Goal: Task Accomplishment & Management: Manage account settings

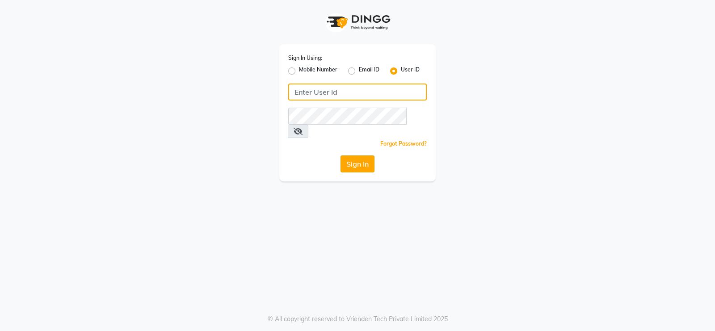
type input "Beauty"
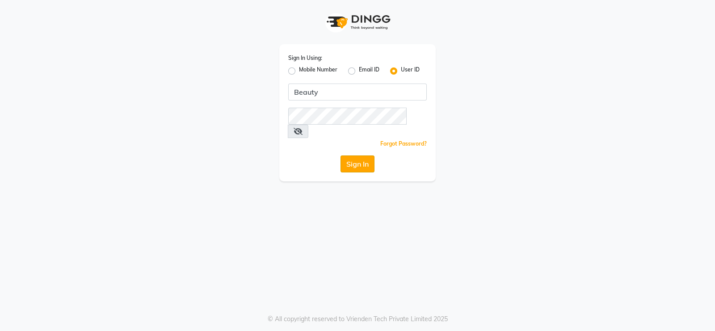
click at [353, 156] on button "Sign In" at bounding box center [358, 164] width 34 height 17
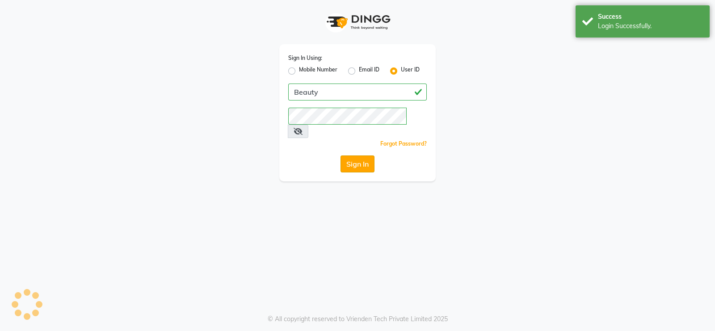
select select "100"
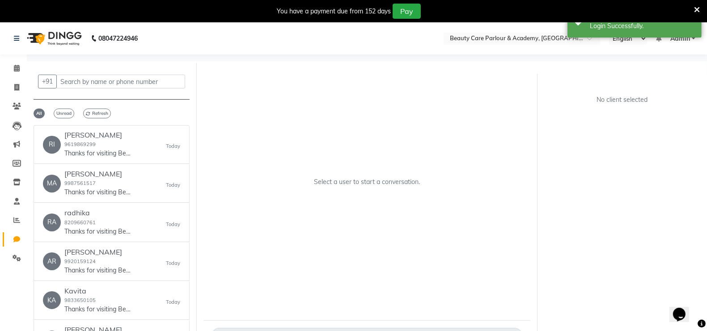
click at [458, 145] on div "Select a user to start a conversation." at bounding box center [366, 185] width 327 height 241
click at [16, 67] on icon at bounding box center [17, 68] width 6 height 7
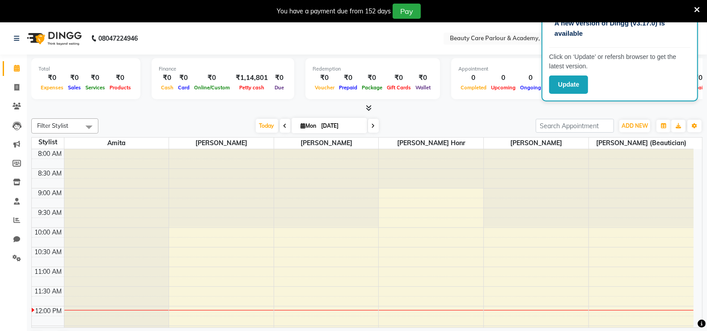
click at [345, 127] on input "[DATE]" at bounding box center [341, 125] width 45 height 13
select select "9"
select select "2025"
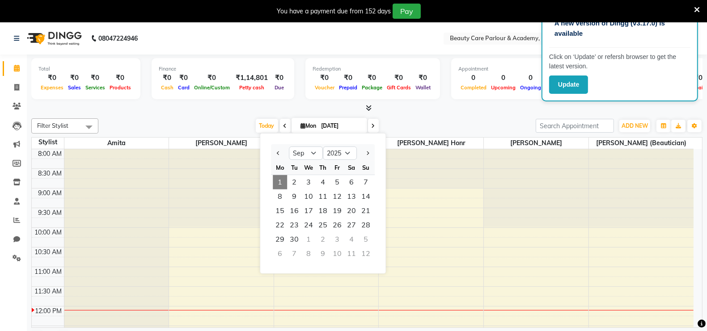
click at [279, 177] on span "1" at bounding box center [280, 182] width 14 height 14
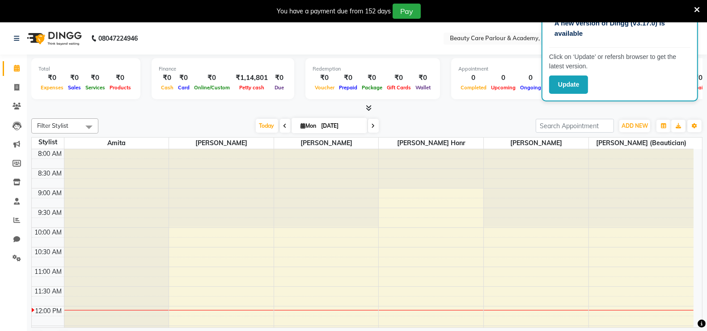
click at [283, 128] on span at bounding box center [285, 126] width 11 height 14
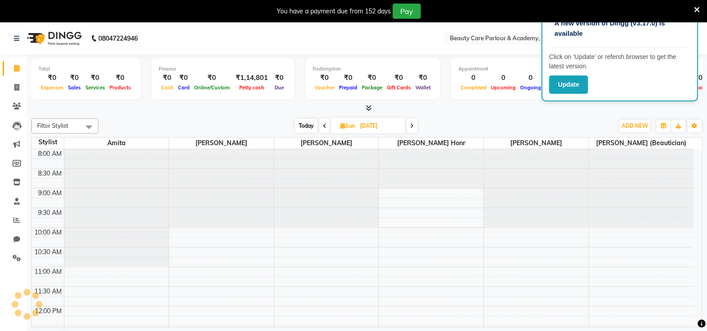
scroll to position [156, 0]
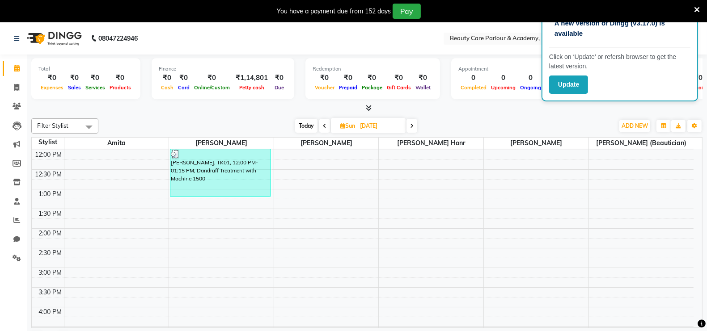
click at [307, 124] on span "Today" at bounding box center [306, 126] width 22 height 14
type input "[DATE]"
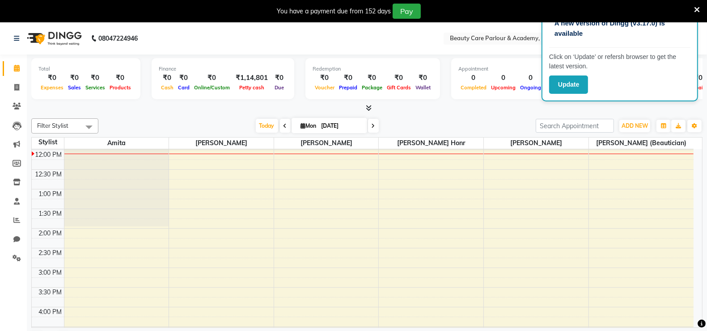
click at [302, 126] on icon at bounding box center [303, 126] width 5 height 6
select select "9"
select select "2025"
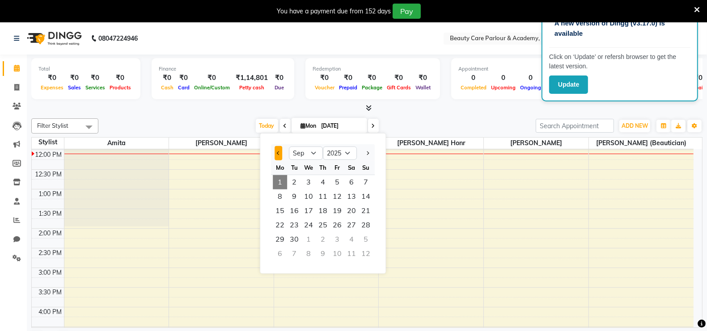
click at [277, 153] on span "Previous month" at bounding box center [279, 154] width 4 height 4
select select "8"
click at [337, 183] on span "1" at bounding box center [337, 182] width 14 height 14
type input "[DATE]"
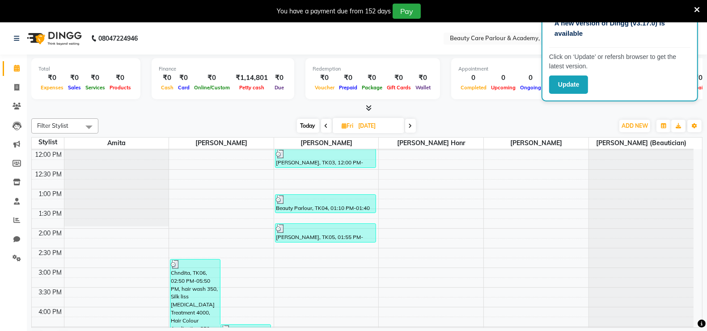
click at [247, 124] on div "[DATE] [DATE]" at bounding box center [356, 125] width 506 height 13
click at [17, 85] on icon at bounding box center [16, 87] width 5 height 7
select select "8049"
select select "service"
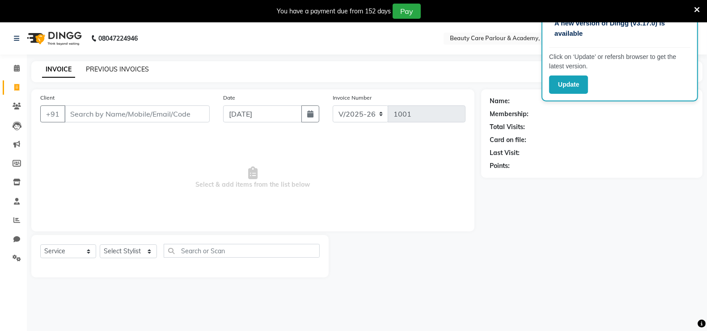
click at [128, 66] on link "PREVIOUS INVOICES" at bounding box center [117, 69] width 63 height 8
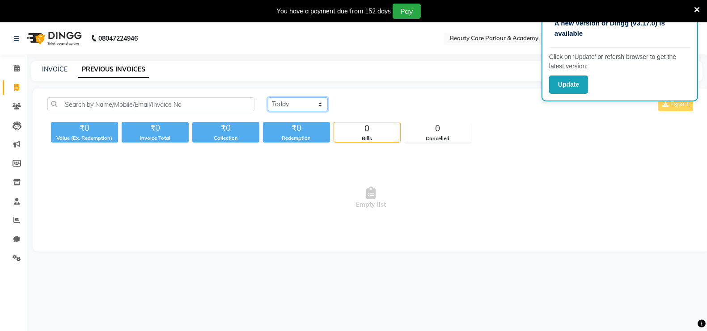
click at [286, 101] on select "[DATE] [DATE] Custom Range" at bounding box center [298, 104] width 60 height 14
select select "range"
click at [268, 97] on select "[DATE] [DATE] Custom Range" at bounding box center [298, 104] width 60 height 14
click at [359, 106] on input "[DATE]" at bounding box center [370, 104] width 63 height 13
select select "9"
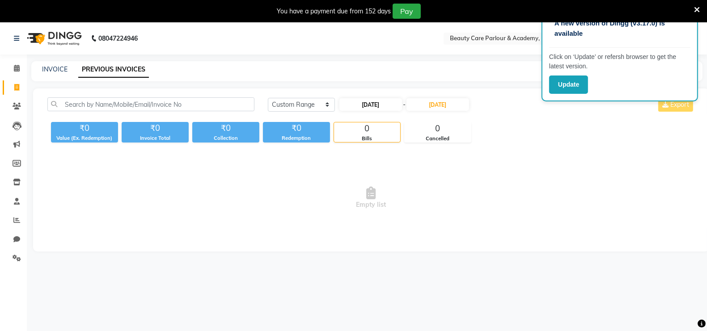
select select "2025"
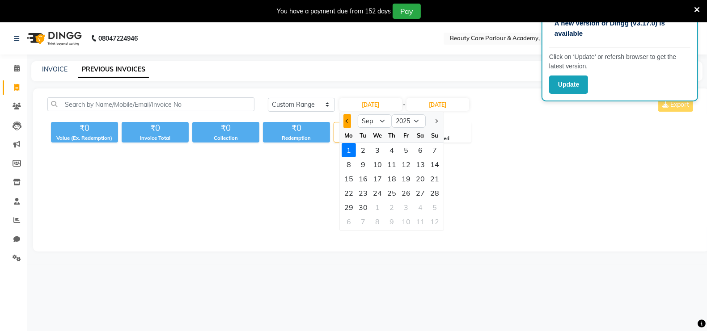
click at [346, 121] on span "Previous month" at bounding box center [347, 121] width 4 height 4
select select "8"
click at [405, 147] on div "1" at bounding box center [406, 150] width 14 height 14
type input "[DATE]"
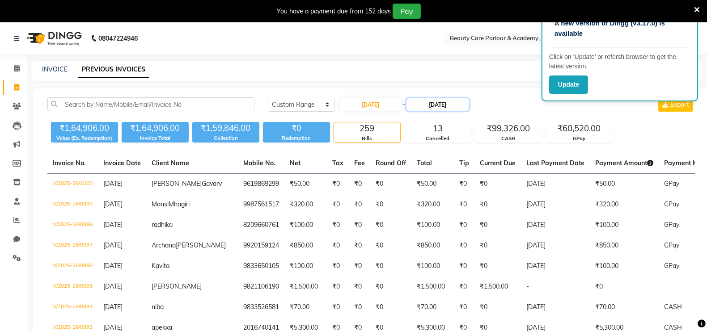
click at [433, 104] on input "[DATE]" at bounding box center [437, 104] width 63 height 13
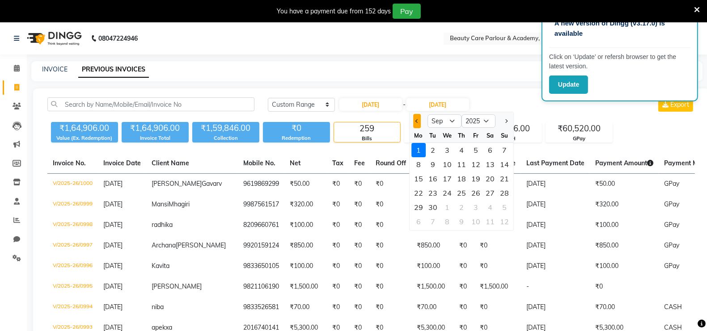
click at [416, 119] on button "Previous month" at bounding box center [417, 121] width 8 height 14
select select "8"
click at [504, 207] on div "31" at bounding box center [504, 207] width 14 height 14
type input "[DATE]"
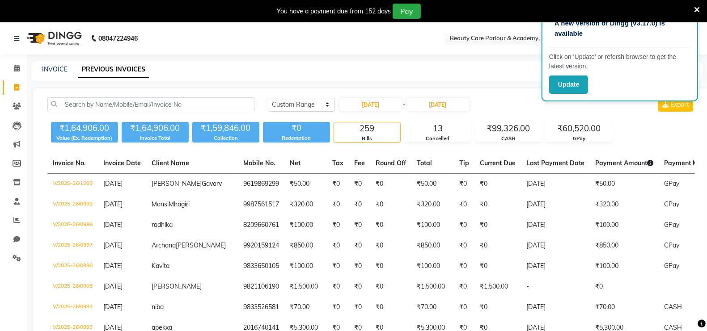
click at [82, 133] on div "₹1,64,906.00" at bounding box center [84, 128] width 67 height 13
click at [67, 135] on div "Value (Ex. Redemption)" at bounding box center [84, 139] width 67 height 8
click at [17, 67] on icon at bounding box center [17, 68] width 6 height 7
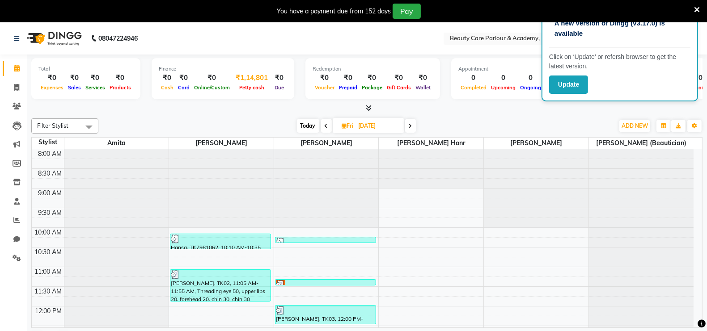
click at [251, 79] on div "₹1,14,801" at bounding box center [251, 78] width 39 height 10
select select "7177"
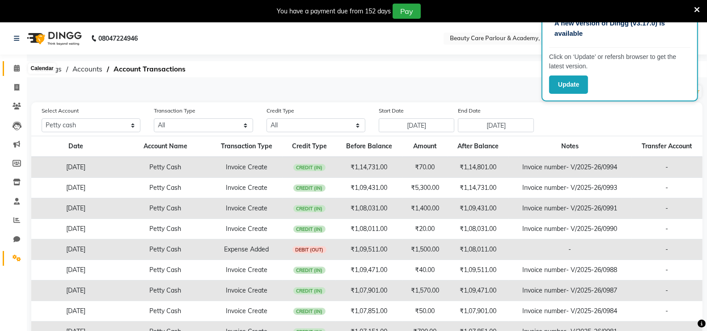
click at [17, 69] on icon at bounding box center [17, 68] width 6 height 7
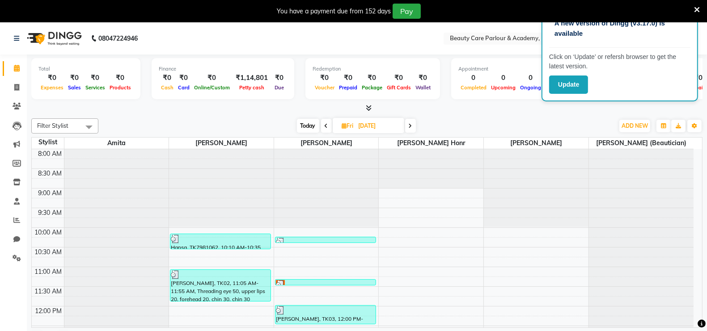
click at [447, 109] on div at bounding box center [366, 108] width 671 height 9
click at [382, 126] on input "[DATE]" at bounding box center [378, 125] width 45 height 13
select select "8"
select select "2025"
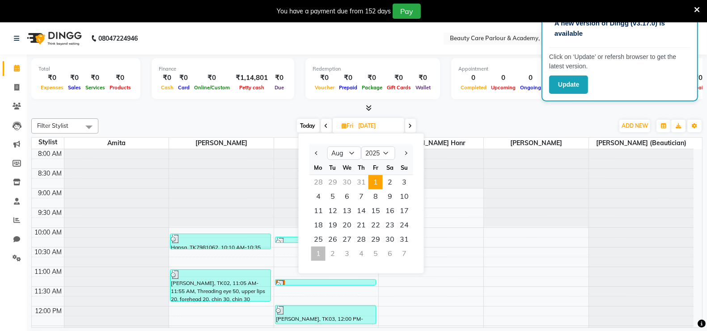
click at [247, 110] on div at bounding box center [366, 108] width 671 height 9
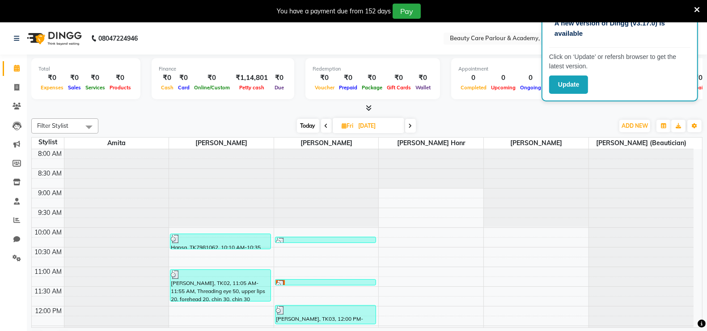
click at [368, 106] on icon at bounding box center [369, 108] width 6 height 7
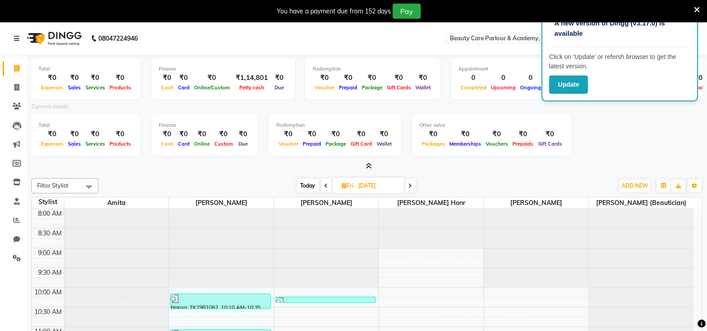
click at [51, 137] on div "₹0" at bounding box center [51, 134] width 27 height 10
click at [253, 78] on div "₹1,14,801" at bounding box center [251, 78] width 39 height 10
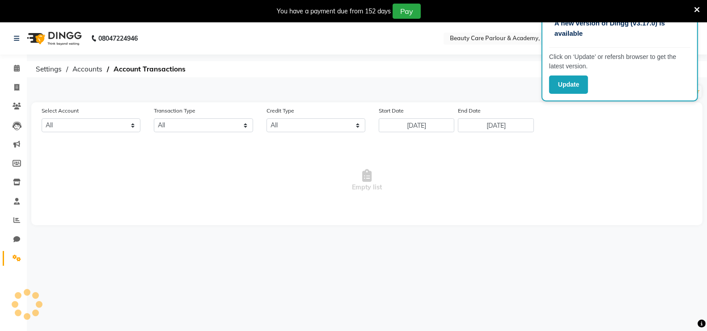
select select "7177"
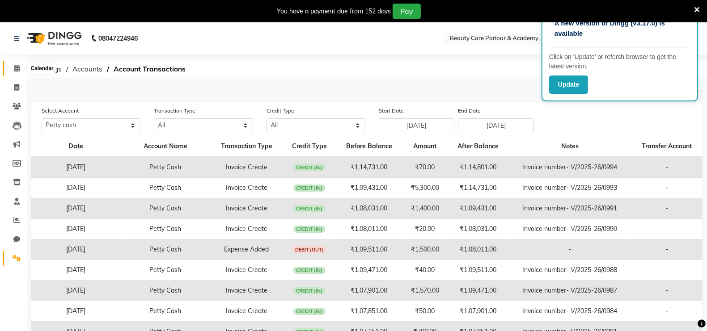
click at [17, 65] on icon at bounding box center [17, 68] width 6 height 7
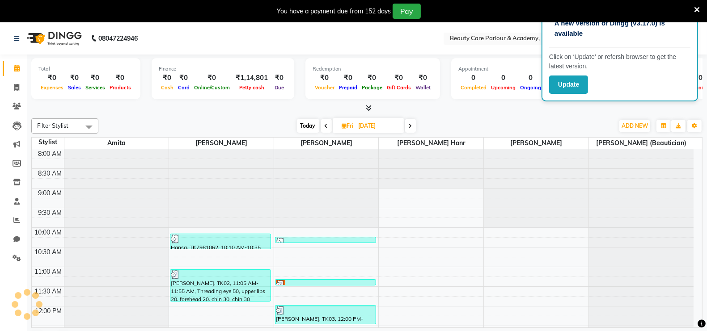
scroll to position [156, 0]
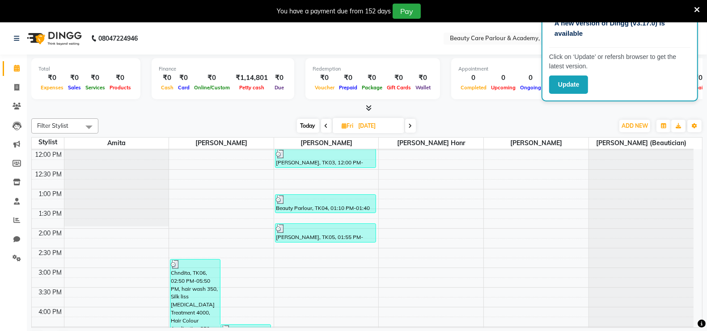
click at [692, 33] on div "A new version of Dingg (v3.17.0) is available Click on ‘Update’ or refersh brow…" at bounding box center [619, 55] width 156 height 93
click at [703, 46] on nav "08047224946 Select Location × Beauty Care Parlour & Academy, Kandivali West Eng…" at bounding box center [353, 38] width 707 height 32
click at [559, 83] on button "Update" at bounding box center [568, 85] width 39 height 18
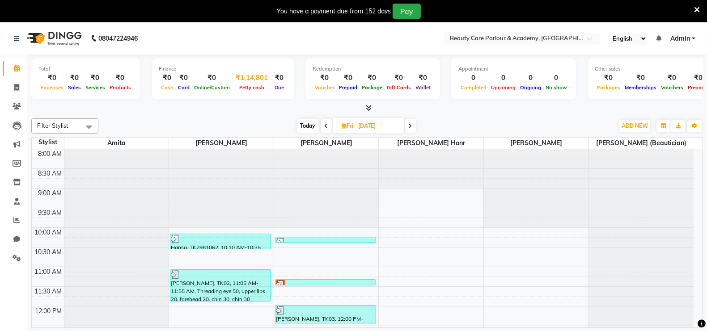
click at [252, 85] on span "Petty cash" at bounding box center [252, 87] width 30 height 6
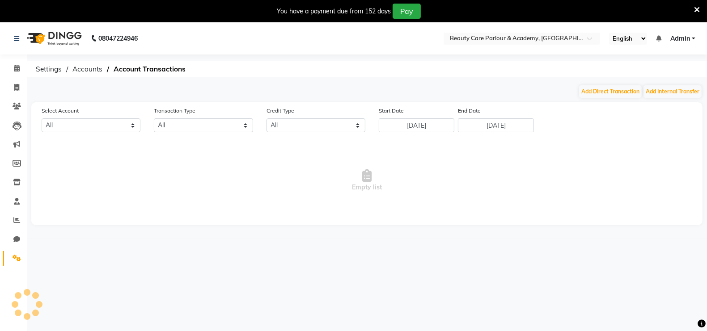
select select "7177"
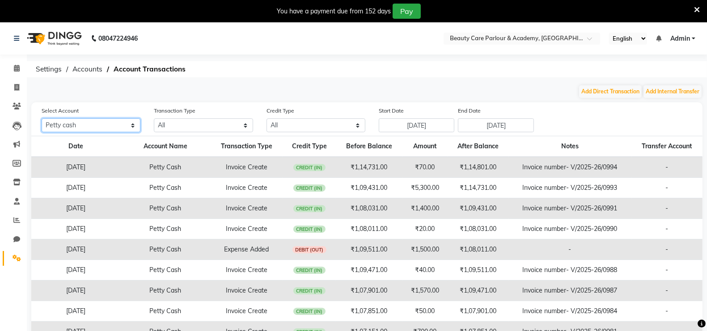
click at [84, 124] on select "All [PERSON_NAME] cash Default account" at bounding box center [91, 125] width 99 height 14
select select
click at [42, 118] on select "All [PERSON_NAME] cash Default account" at bounding box center [91, 125] width 99 height 14
click at [17, 68] on icon at bounding box center [17, 68] width 6 height 7
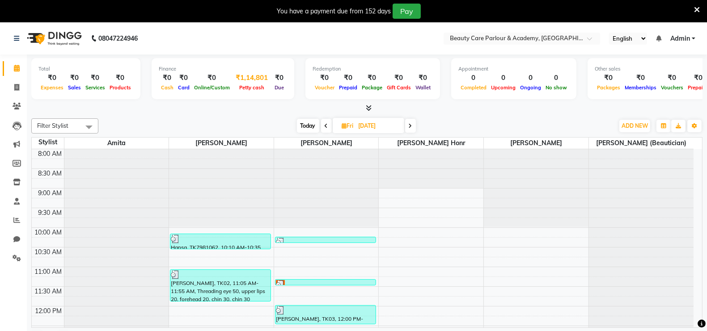
click at [246, 80] on div "₹1,14,801" at bounding box center [251, 78] width 39 height 10
select select "7177"
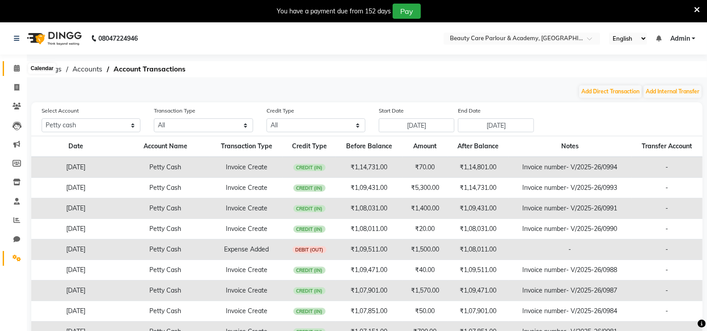
click at [18, 68] on icon at bounding box center [17, 68] width 6 height 7
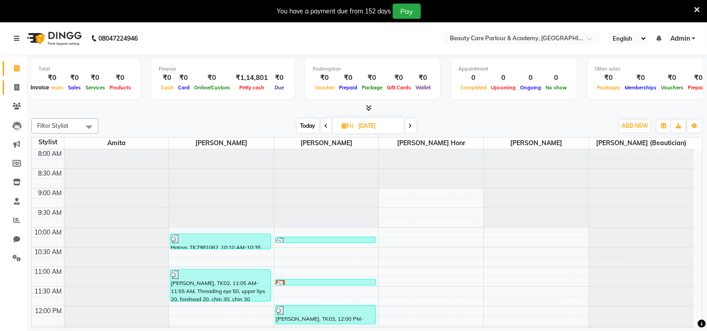
click at [16, 85] on icon at bounding box center [16, 87] width 5 height 7
select select "8049"
select select "service"
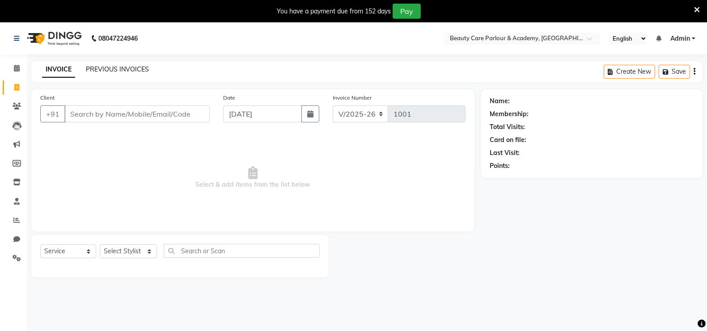
click at [136, 69] on link "PREVIOUS INVOICES" at bounding box center [117, 69] width 63 height 8
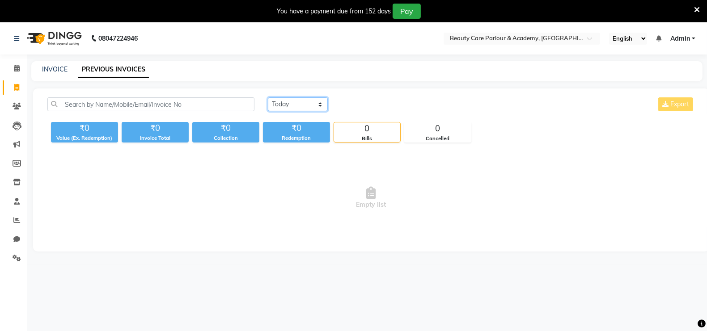
click at [299, 103] on select "[DATE] [DATE] Custom Range" at bounding box center [298, 104] width 60 height 14
select select "range"
click at [268, 97] on select "[DATE] [DATE] Custom Range" at bounding box center [298, 104] width 60 height 14
click at [367, 105] on input "[DATE]" at bounding box center [370, 104] width 63 height 13
select select "9"
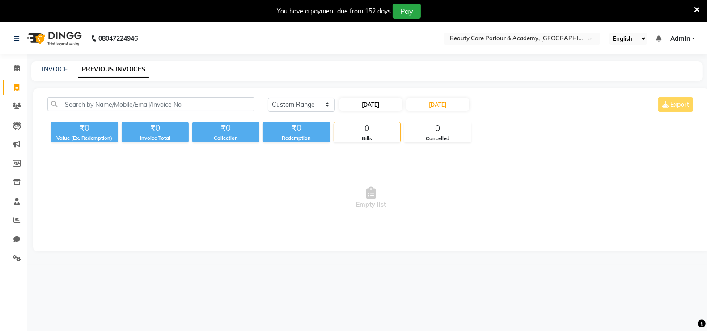
select select "2025"
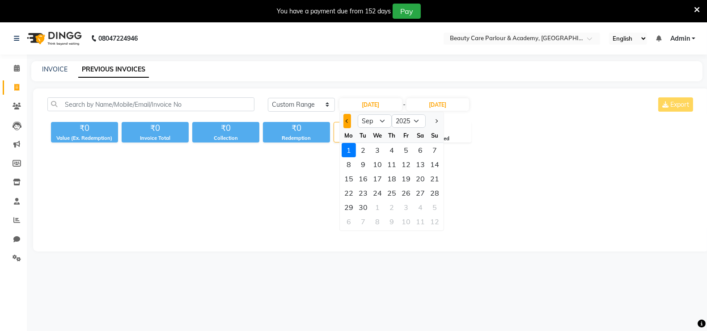
click at [345, 120] on button "Previous month" at bounding box center [347, 121] width 8 height 14
click at [437, 119] on button "Next month" at bounding box center [436, 121] width 8 height 14
select select "8"
click at [405, 150] on div "1" at bounding box center [406, 150] width 14 height 14
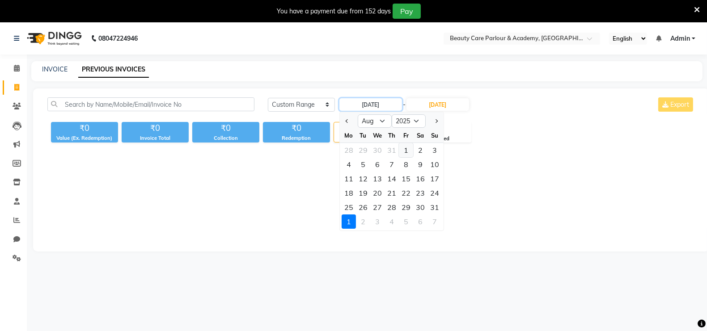
type input "[DATE]"
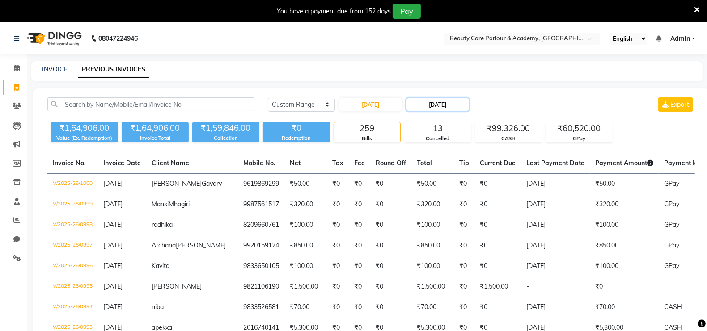
click at [436, 103] on input "[DATE]" at bounding box center [437, 104] width 63 height 13
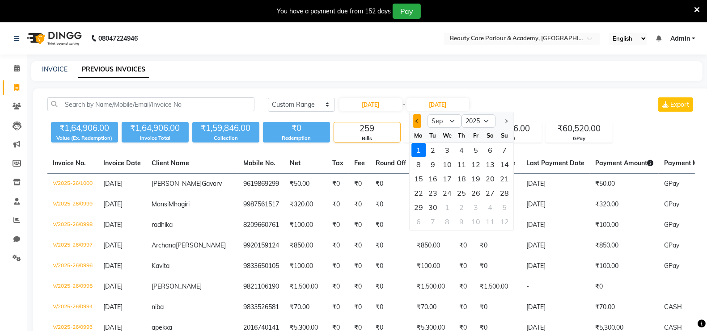
click at [416, 122] on span "Previous month" at bounding box center [417, 121] width 4 height 4
select select "8"
click at [475, 151] on div "1" at bounding box center [475, 150] width 14 height 14
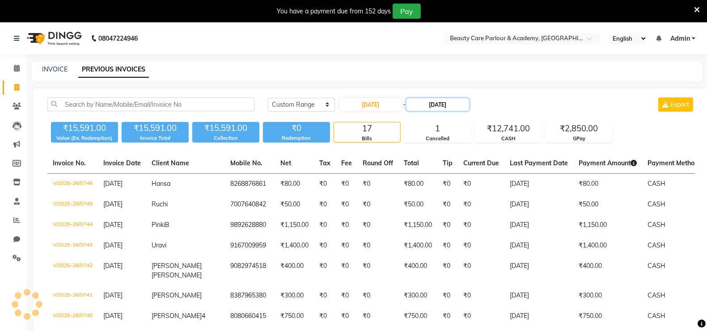
click at [461, 100] on input "[DATE]" at bounding box center [437, 104] width 63 height 13
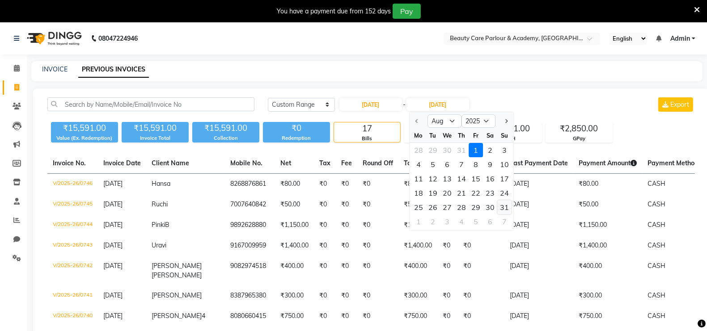
click at [504, 207] on div "31" at bounding box center [504, 207] width 14 height 14
type input "[DATE]"
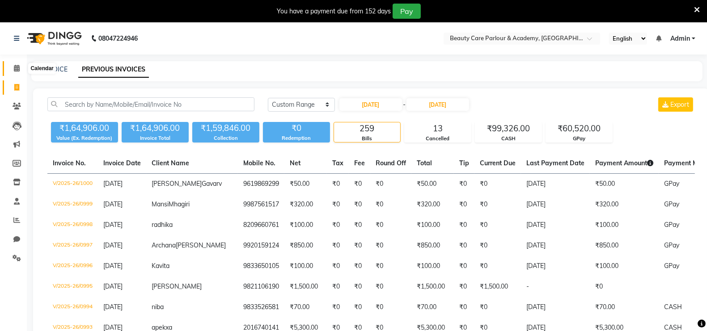
click at [16, 69] on icon at bounding box center [17, 68] width 6 height 7
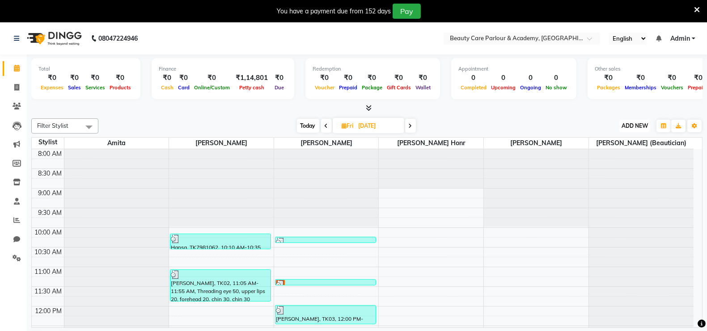
click at [634, 125] on span "ADD NEW" at bounding box center [634, 125] width 26 height 7
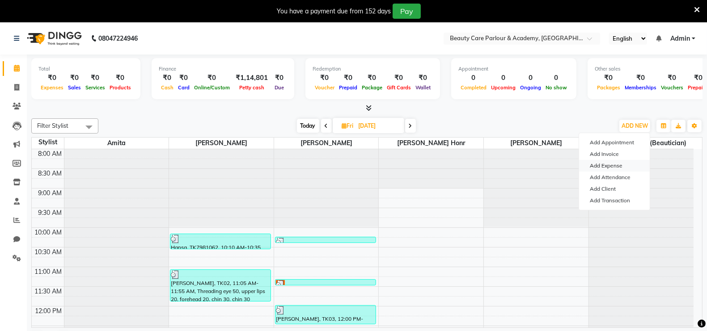
click at [621, 166] on link "Add Expense" at bounding box center [614, 166] width 71 height 12
select select "1"
select select "7177"
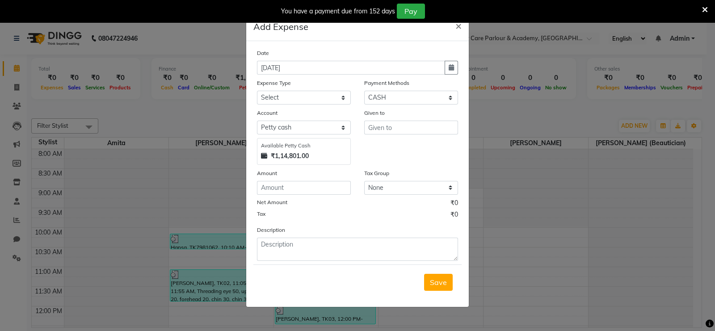
click at [601, 114] on ngb-modal-window "Add Expense × Date [DATE] Expense Type Select Advance Salary Bank charges Car m…" at bounding box center [357, 165] width 715 height 331
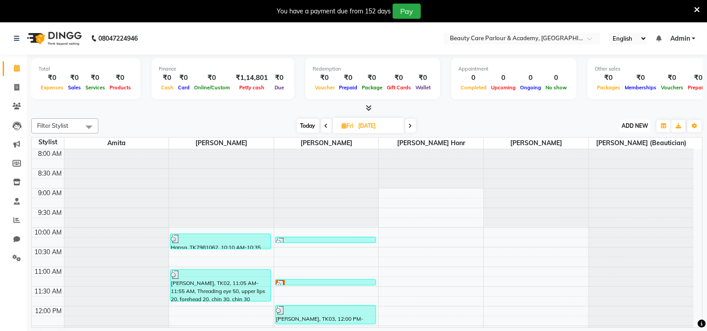
click at [628, 126] on span "ADD NEW" at bounding box center [634, 125] width 26 height 7
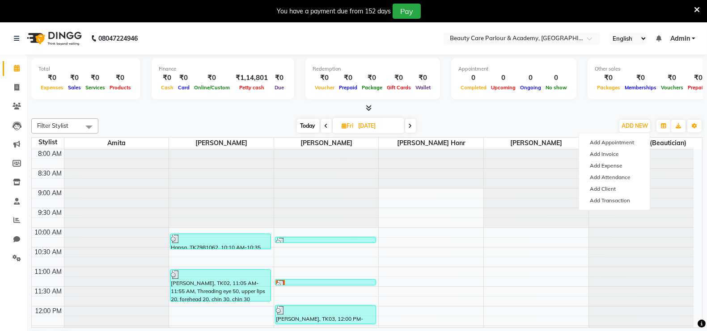
click at [586, 114] on div "Total ₹0 Expenses ₹0 Sales ₹0 Services ₹0 Products Finance ₹0 Cash ₹0 Card ₹0 O…" at bounding box center [367, 205] width 680 height 300
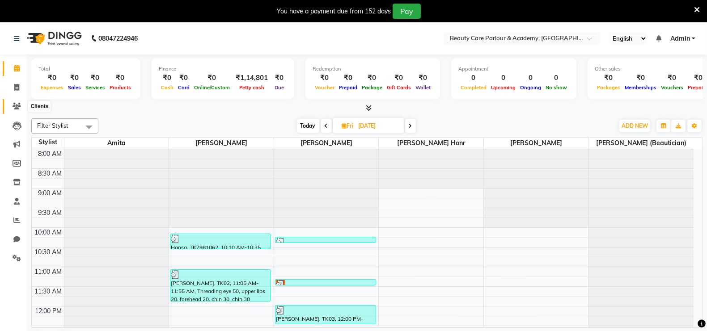
click at [16, 105] on icon at bounding box center [17, 106] width 8 height 7
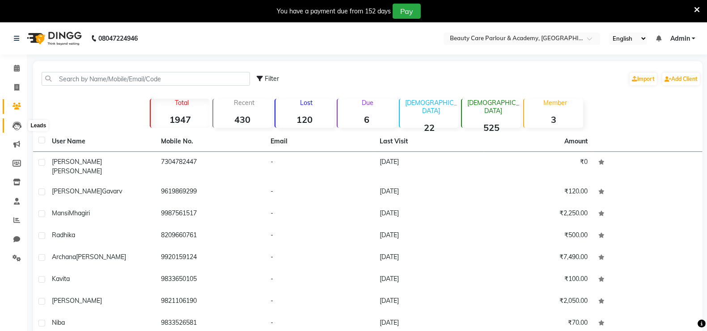
click at [17, 125] on icon at bounding box center [17, 126] width 9 height 9
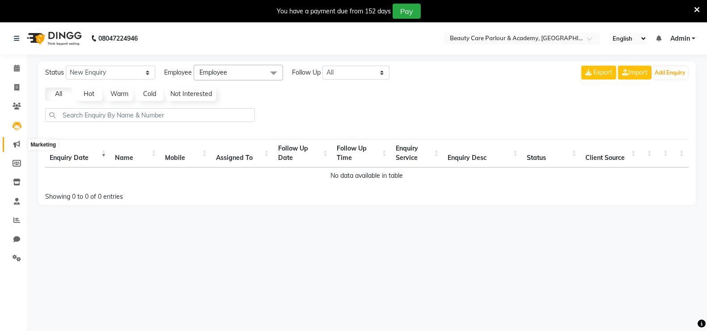
click at [19, 145] on icon at bounding box center [16, 144] width 7 height 7
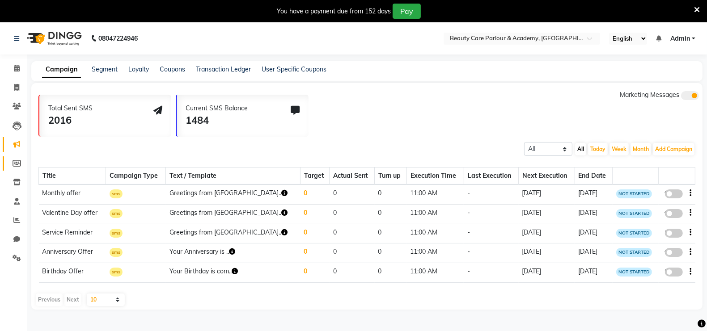
click at [17, 164] on icon at bounding box center [17, 163] width 8 height 7
select select
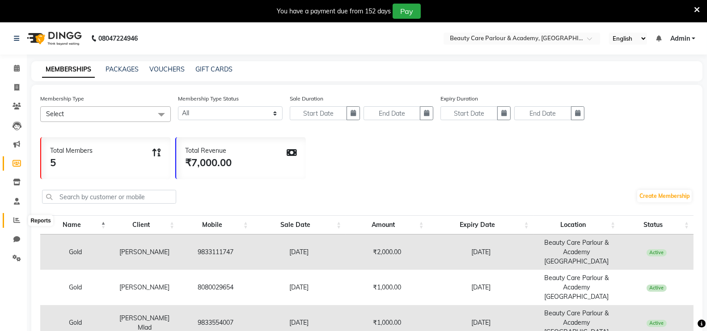
click at [16, 219] on icon at bounding box center [16, 220] width 7 height 7
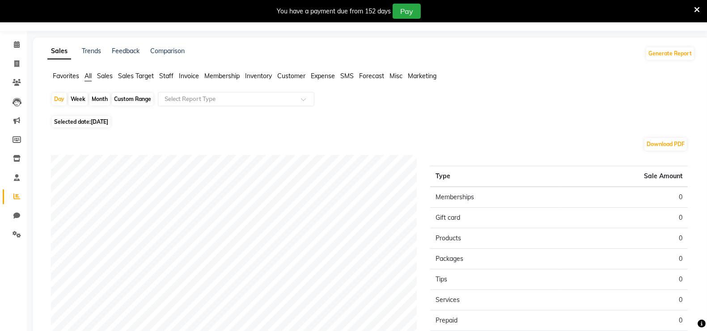
scroll to position [23, 0]
click at [321, 76] on span "Expense" at bounding box center [323, 77] width 24 height 8
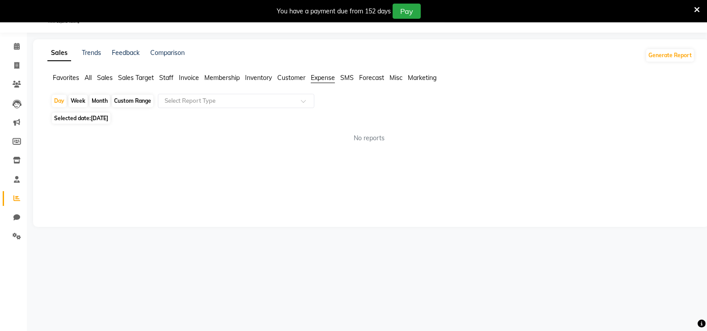
click at [99, 116] on span "[DATE]" at bounding box center [99, 118] width 17 height 7
select select "9"
select select "2025"
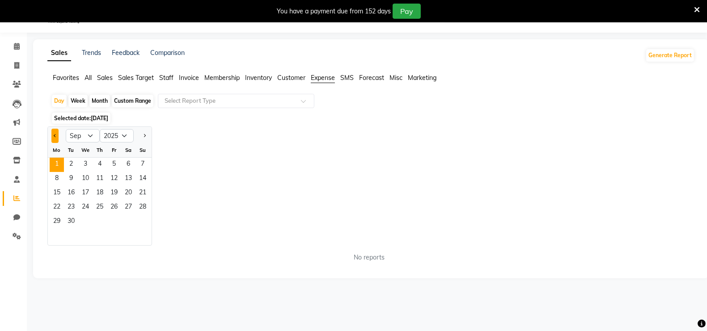
click at [55, 133] on button "Previous month" at bounding box center [54, 136] width 7 height 14
select select "8"
click at [114, 162] on span "1" at bounding box center [114, 165] width 14 height 14
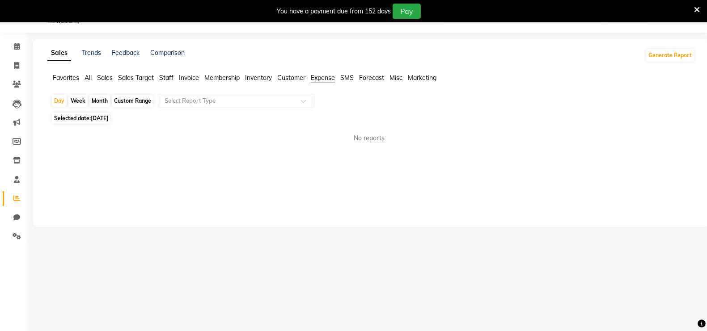
click at [108, 118] on span "[DATE]" at bounding box center [99, 118] width 17 height 7
select select "8"
select select "2025"
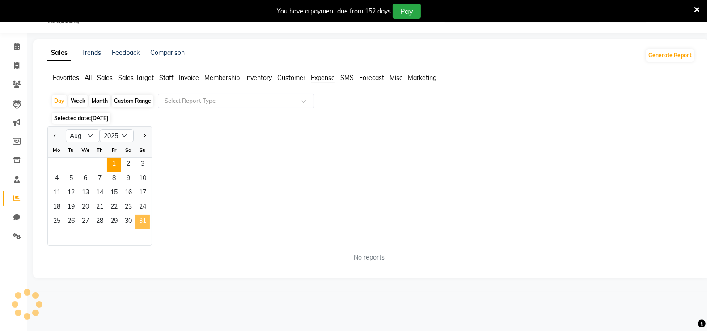
click at [143, 219] on span "31" at bounding box center [142, 222] width 14 height 14
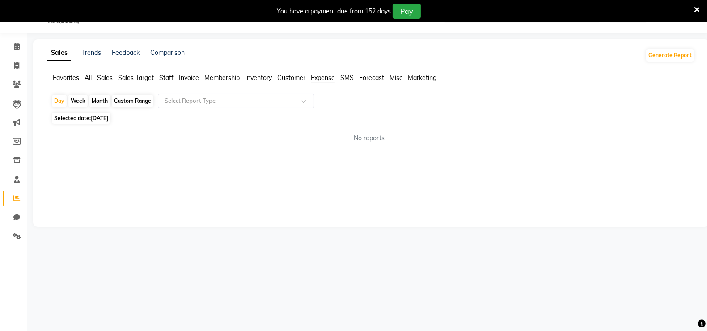
click at [105, 118] on span "[DATE]" at bounding box center [99, 118] width 17 height 7
select select "8"
select select "2025"
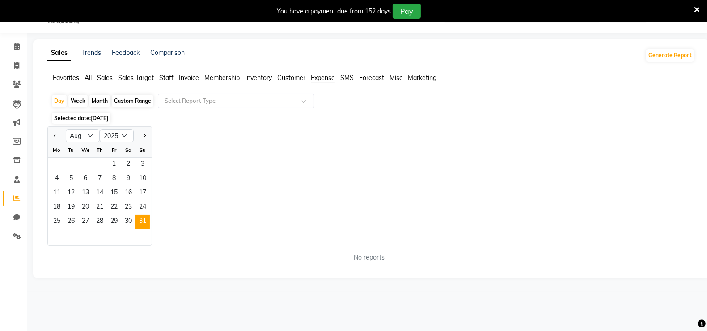
click at [101, 100] on div "Month" at bounding box center [99, 101] width 21 height 13
select select "8"
select select "2025"
click at [179, 208] on div "Jan Feb Mar Apr May Jun [DATE] Aug Sep Oct Nov [DATE] 2016 2017 2018 2019 2020 …" at bounding box center [370, 185] width 647 height 119
click at [39, 115] on div "Sales Trends Feedback Comparison Generate Report Favorites All Sales Sales Targ…" at bounding box center [371, 158] width 676 height 239
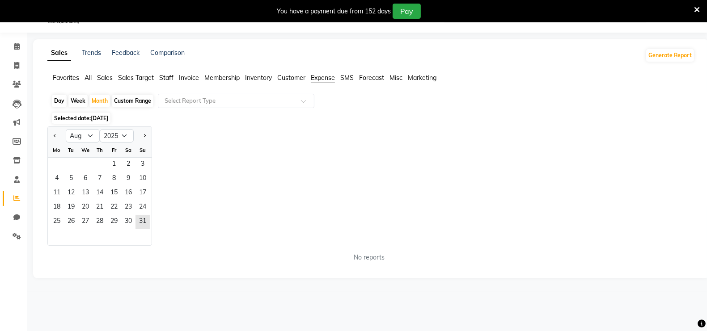
click at [96, 116] on span "[DATE]" at bounding box center [99, 118] width 17 height 7
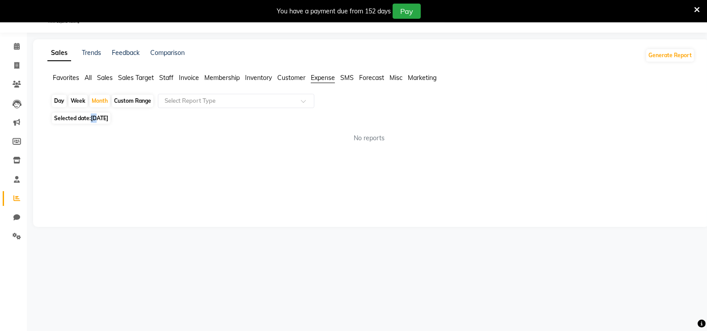
click at [96, 116] on span "[DATE]" at bounding box center [99, 118] width 17 height 7
select select "8"
select select "2025"
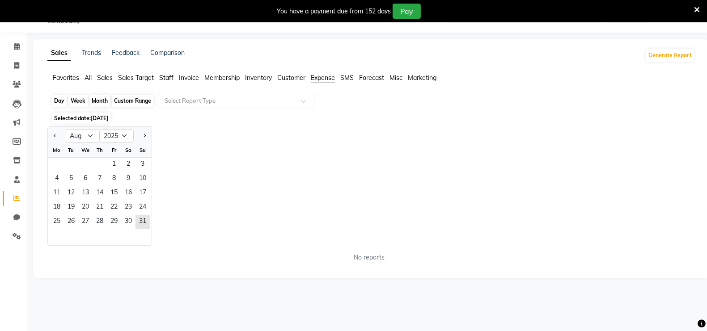
click at [101, 100] on div "Month" at bounding box center [99, 101] width 21 height 13
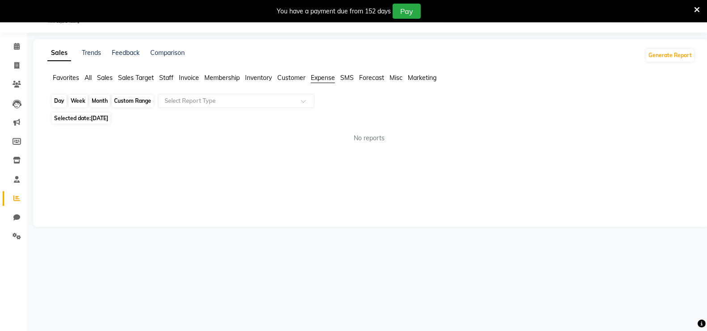
click at [101, 100] on div "Month" at bounding box center [99, 101] width 21 height 13
select select "8"
select select "2025"
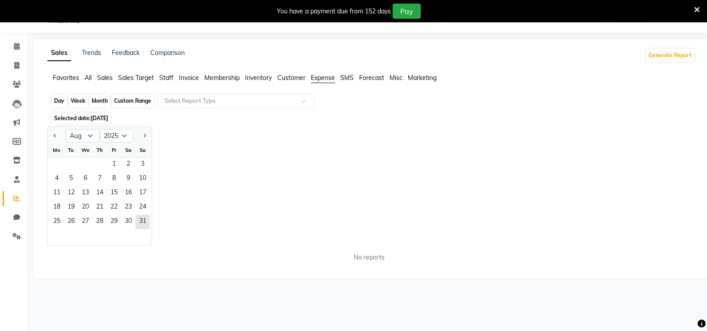
click at [101, 100] on div "Month" at bounding box center [99, 101] width 21 height 13
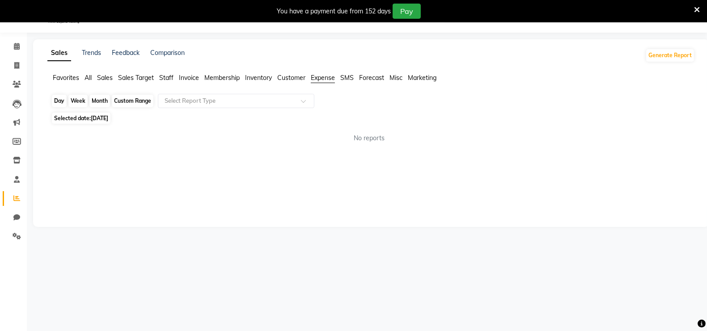
click at [101, 100] on div "Month" at bounding box center [99, 101] width 21 height 13
select select "8"
select select "2025"
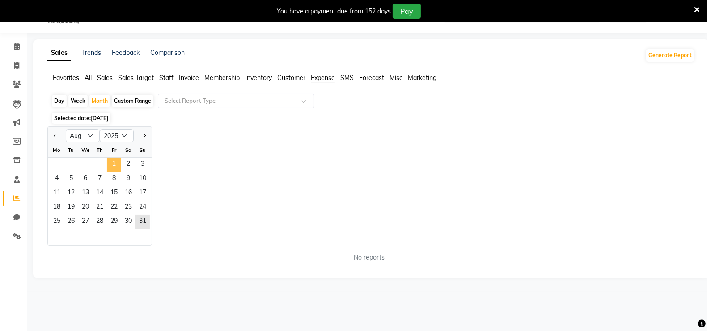
click at [115, 163] on span "1" at bounding box center [114, 165] width 14 height 14
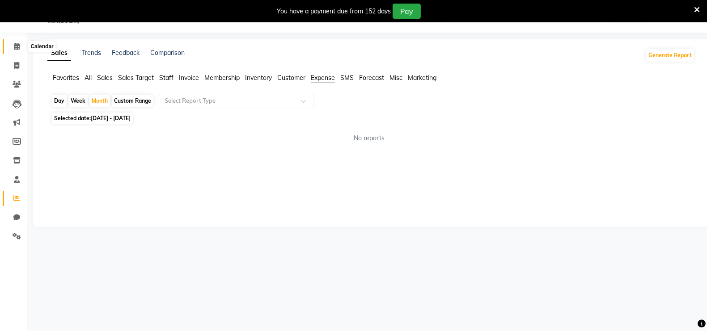
click at [17, 47] on icon at bounding box center [17, 46] width 6 height 7
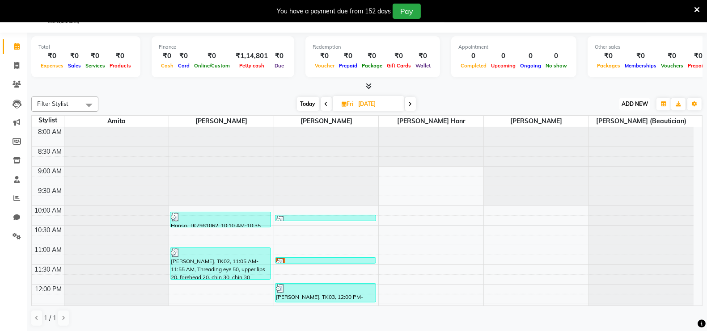
click at [634, 103] on span "ADD NEW" at bounding box center [634, 104] width 26 height 7
click at [600, 89] on div at bounding box center [366, 86] width 671 height 9
click at [664, 103] on icon "button" at bounding box center [663, 103] width 5 height 5
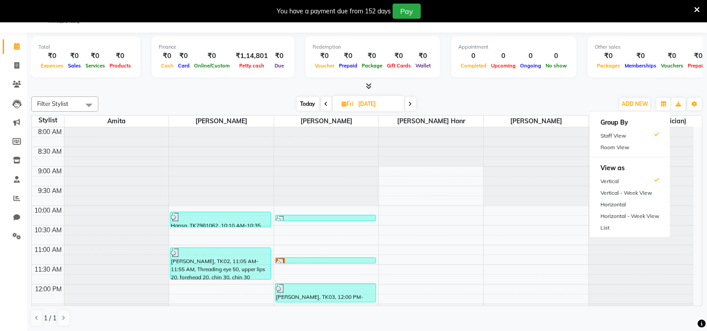
click at [584, 97] on div "Filter Stylist Select All [PERSON_NAME] [PERSON_NAME] [PERSON_NAME] (Beautician…" at bounding box center [366, 104] width 671 height 15
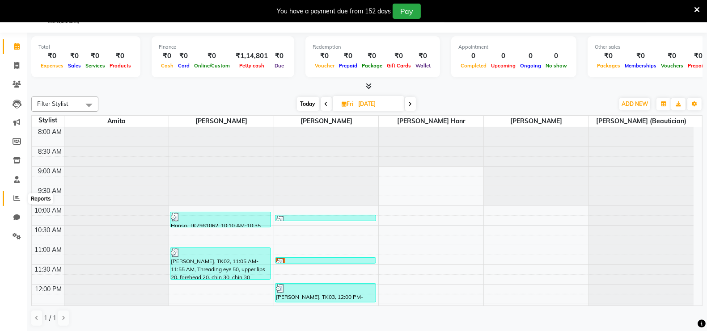
click at [16, 198] on icon at bounding box center [16, 198] width 7 height 7
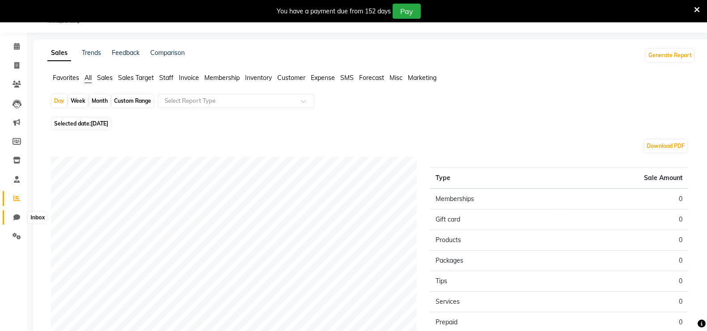
click at [18, 216] on icon at bounding box center [16, 217] width 7 height 7
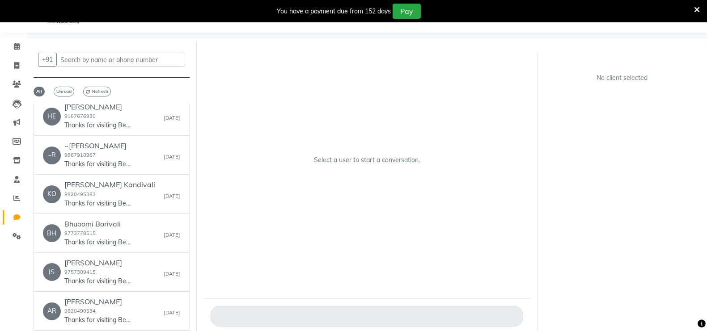
scroll to position [29, 0]
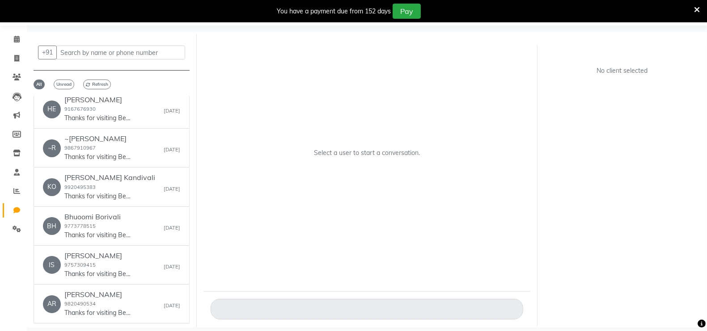
select select "200"
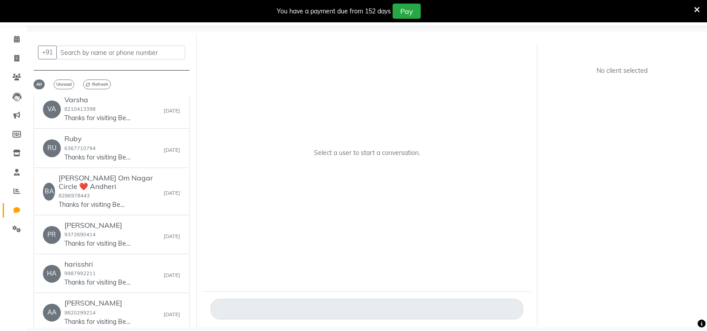
click at [252, 257] on div "Select a user to start a conversation." at bounding box center [366, 156] width 327 height 241
click at [10, 187] on span at bounding box center [17, 191] width 16 height 10
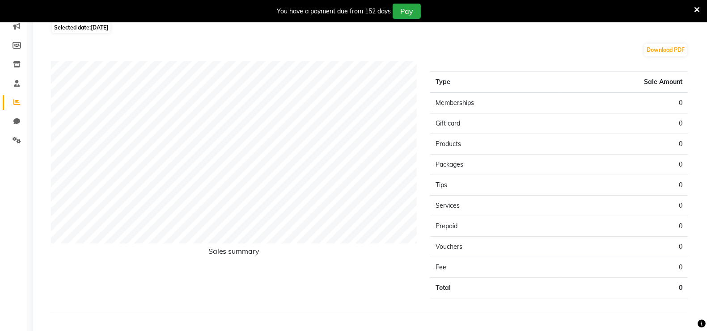
scroll to position [117, 0]
click at [513, 145] on td "Products" at bounding box center [494, 145] width 129 height 21
click at [449, 145] on td "Products" at bounding box center [494, 145] width 129 height 21
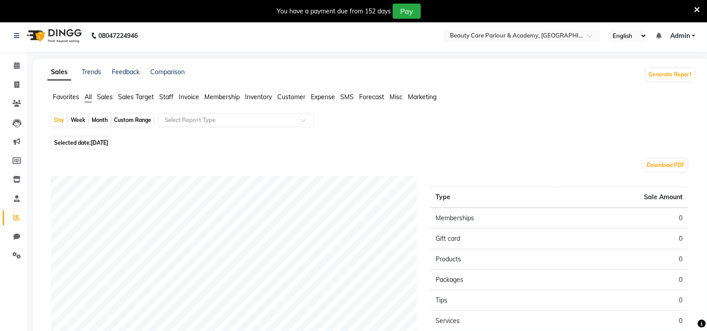
scroll to position [6, 0]
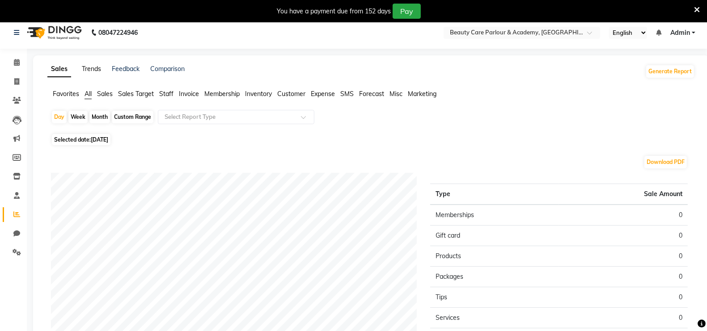
click at [89, 68] on link "Trends" at bounding box center [91, 69] width 19 height 8
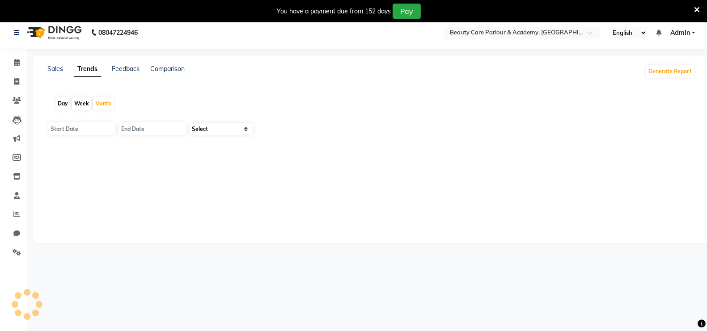
type input "[DATE]"
select select "by_client"
click at [69, 128] on input "[DATE]" at bounding box center [81, 128] width 67 height 13
select select "9"
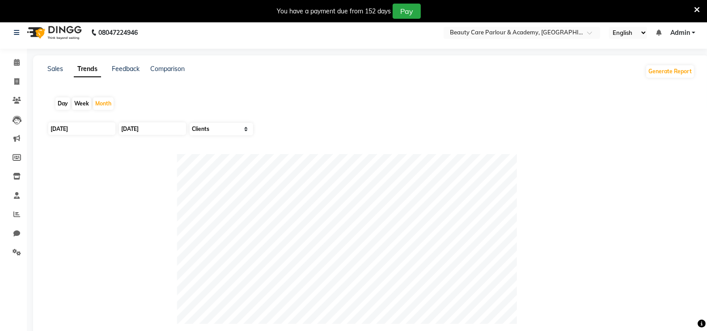
select select "2025"
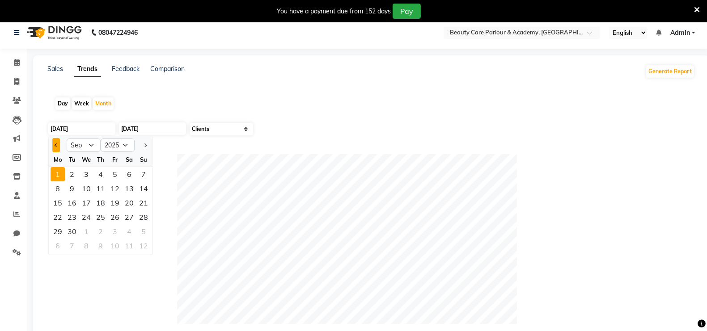
click at [57, 144] on span "Previous month" at bounding box center [57, 145] width 4 height 4
select select "8"
click at [115, 172] on div "1" at bounding box center [115, 174] width 14 height 14
type input "[DATE]"
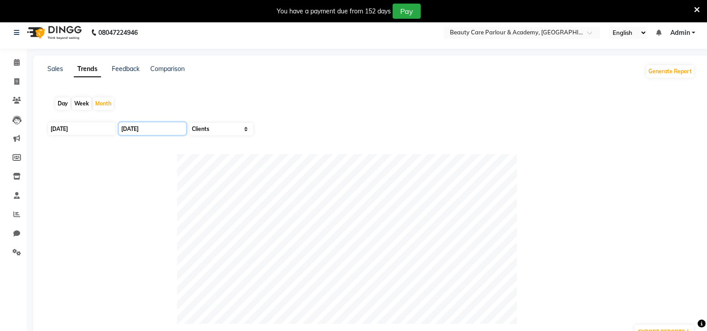
click at [132, 127] on input "[DATE]" at bounding box center [152, 128] width 67 height 13
select select "9"
select select "2025"
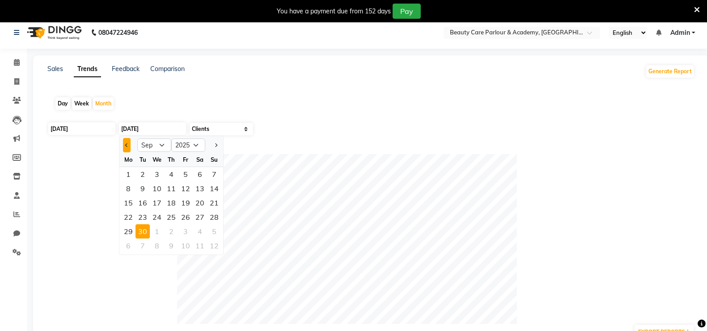
click at [125, 142] on button "Previous month" at bounding box center [127, 145] width 8 height 14
select select "8"
click at [215, 230] on div "31" at bounding box center [214, 231] width 14 height 14
type input "[DATE]"
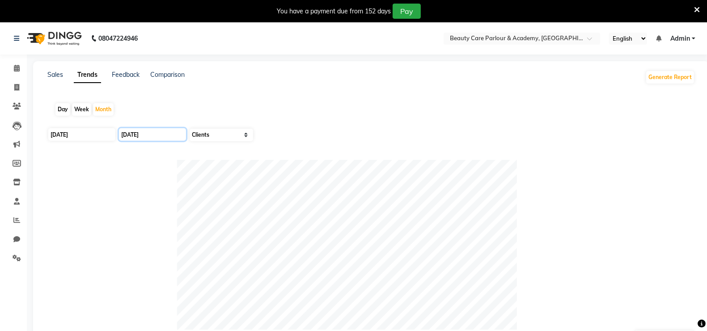
scroll to position [1, 0]
click at [16, 67] on icon at bounding box center [17, 67] width 6 height 7
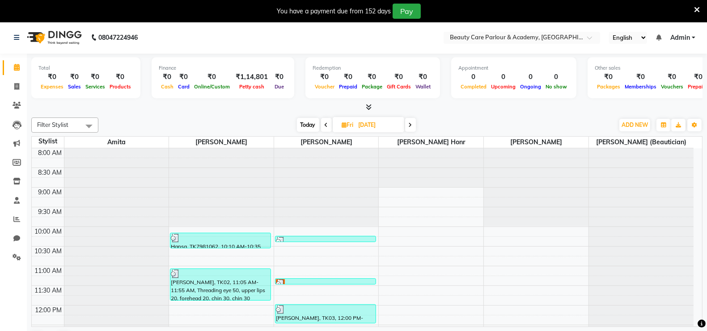
click at [240, 179] on div at bounding box center [221, 187] width 105 height 78
click at [252, 78] on div "₹1,14,801" at bounding box center [251, 77] width 39 height 10
select select "7177"
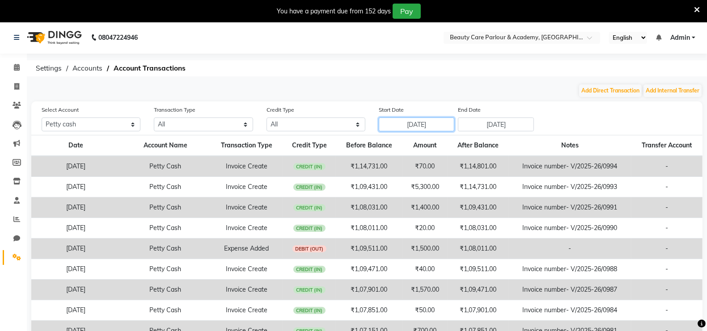
click at [405, 123] on input "[DATE]" at bounding box center [417, 125] width 76 height 14
select select "8"
select select "2025"
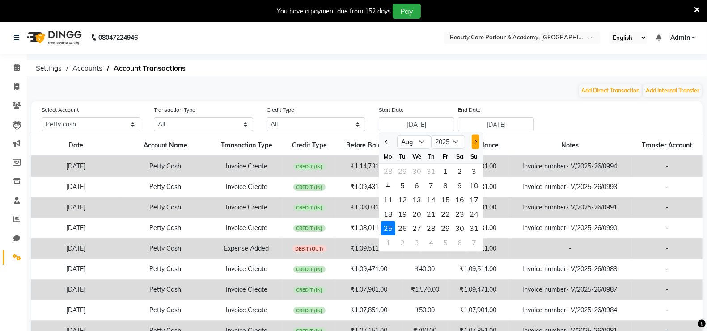
click at [476, 142] on span "Next month" at bounding box center [475, 142] width 4 height 4
select select "9"
click at [388, 170] on div "1" at bounding box center [388, 171] width 14 height 14
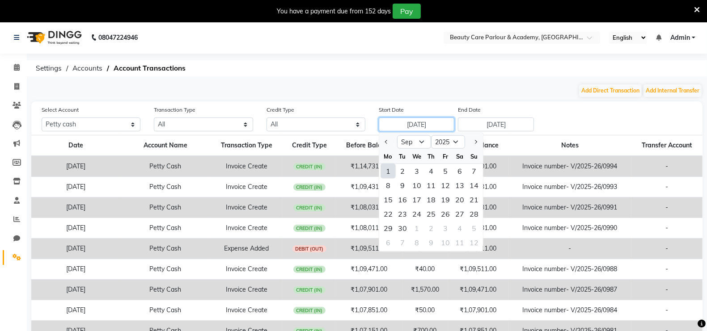
type input "[DATE]"
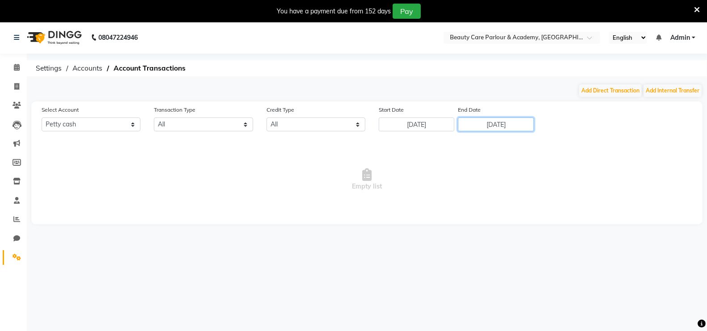
click at [486, 126] on input "[DATE]" at bounding box center [496, 125] width 76 height 14
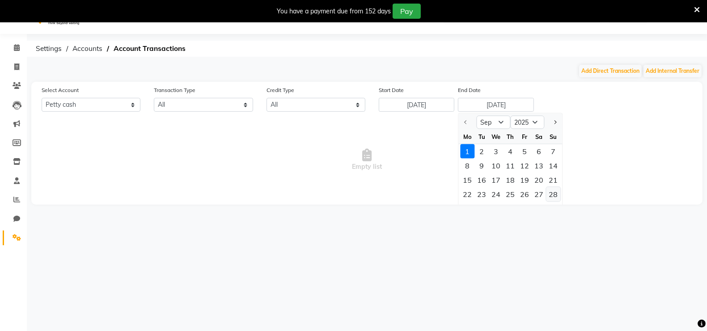
scroll to position [12, 0]
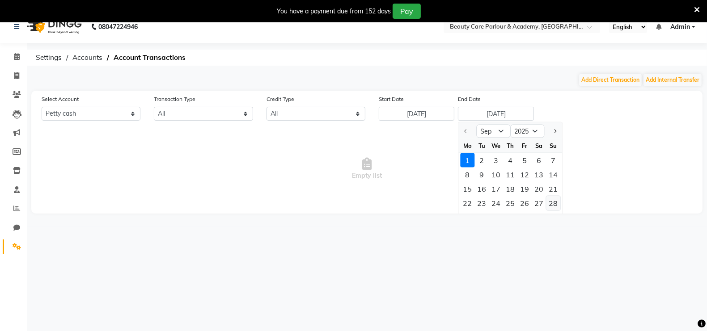
click at [553, 202] on div "28" at bounding box center [553, 203] width 14 height 14
type input "[DATE]"
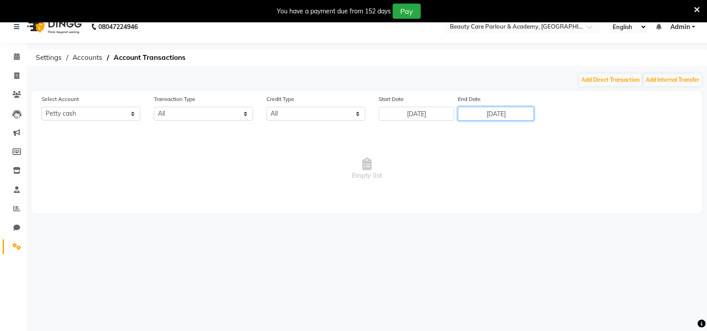
click at [518, 115] on input "[DATE]" at bounding box center [496, 114] width 76 height 14
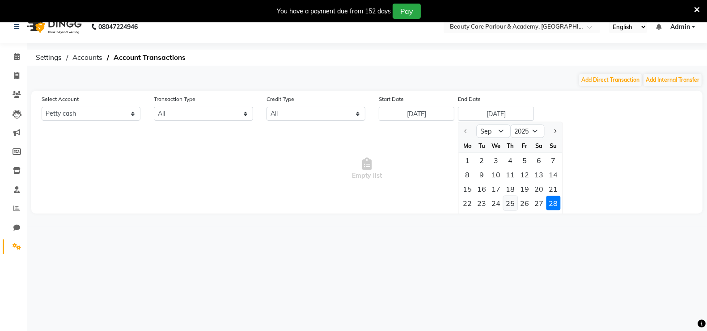
scroll to position [22, 0]
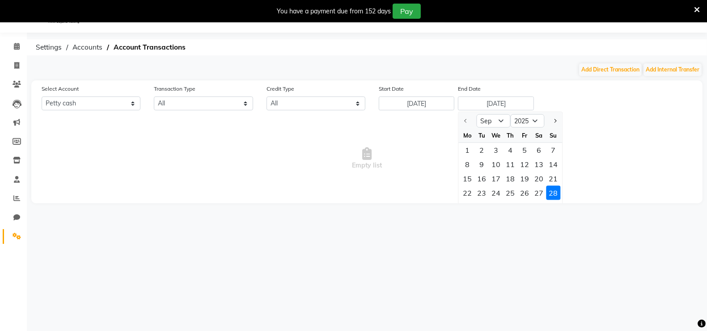
click at [453, 246] on div "08047224946 Select Location × Beauty Care Parlour & Academy, Kandivali West Eng…" at bounding box center [353, 165] width 707 height 331
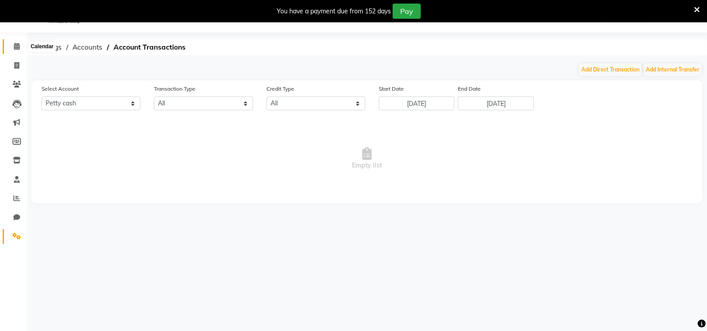
click at [16, 45] on icon at bounding box center [17, 46] width 6 height 7
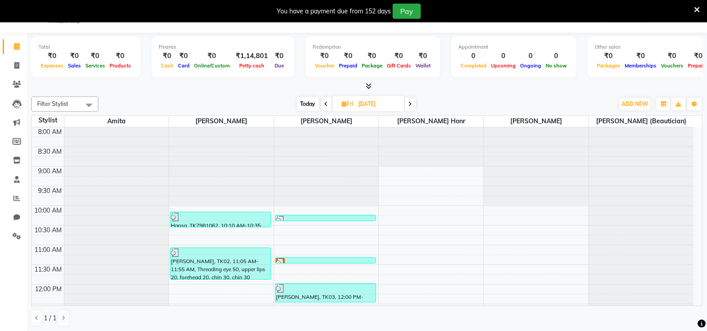
click at [368, 84] on icon at bounding box center [369, 86] width 6 height 7
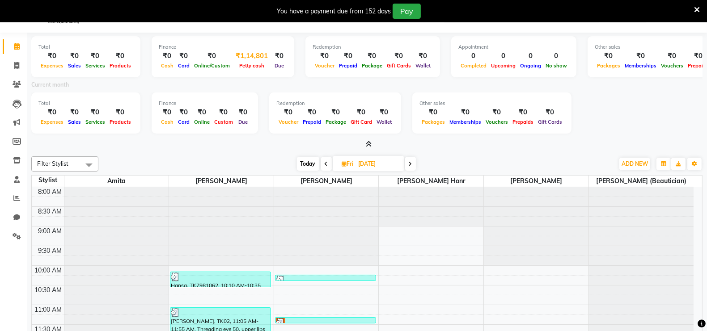
click at [256, 58] on div "₹1,14,801" at bounding box center [251, 56] width 39 height 10
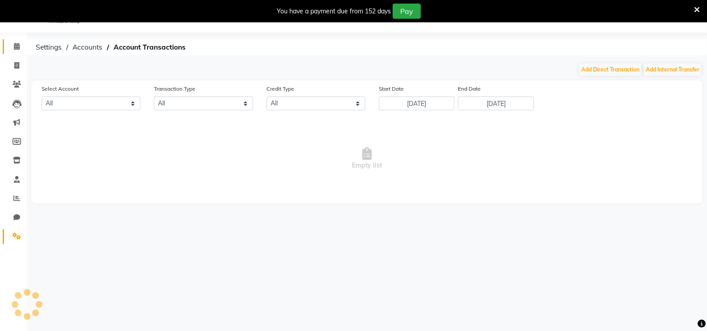
select select "7177"
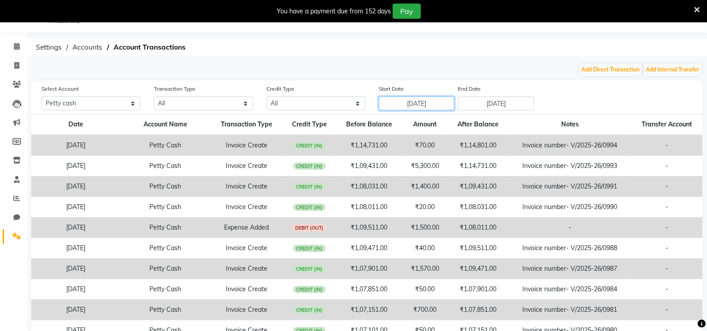
click at [437, 104] on input "[DATE]" at bounding box center [417, 104] width 76 height 14
select select "8"
select select "2025"
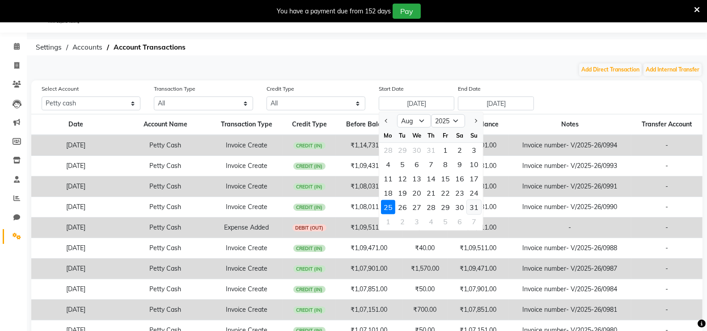
click at [473, 207] on div "31" at bounding box center [474, 207] width 14 height 14
type input "[DATE]"
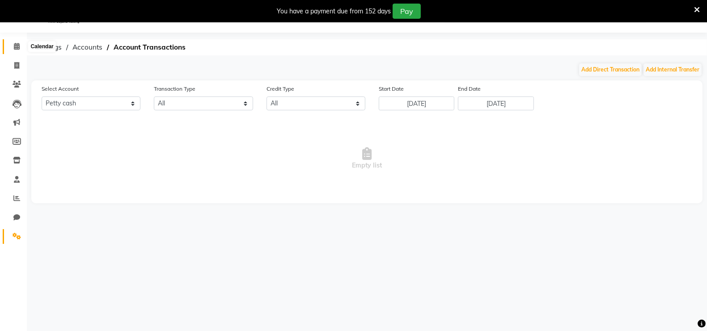
click at [16, 49] on span at bounding box center [17, 47] width 16 height 10
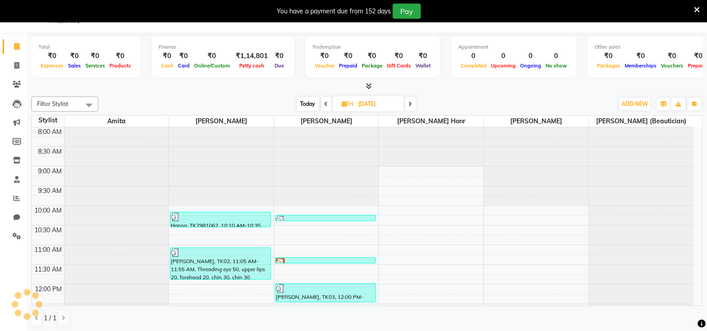
scroll to position [156, 0]
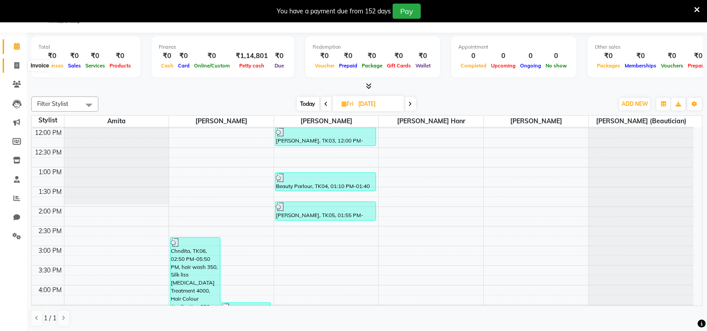
click at [16, 63] on icon at bounding box center [16, 65] width 5 height 7
select select "8049"
select select "service"
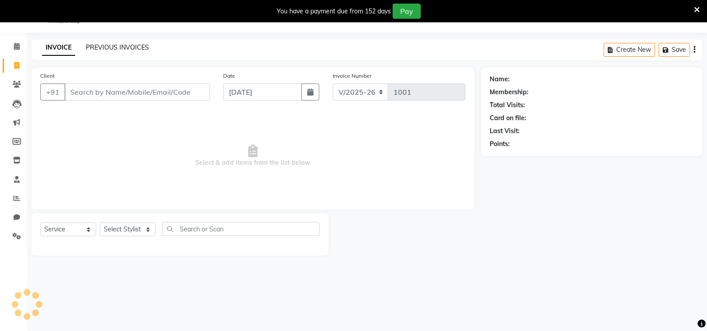
click at [104, 47] on link "PREVIOUS INVOICES" at bounding box center [117, 47] width 63 height 8
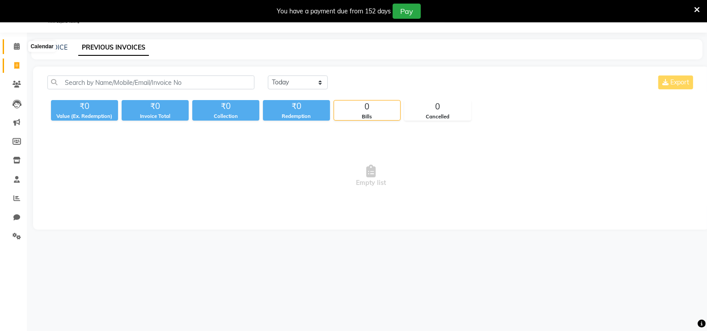
click at [17, 45] on icon at bounding box center [17, 46] width 6 height 7
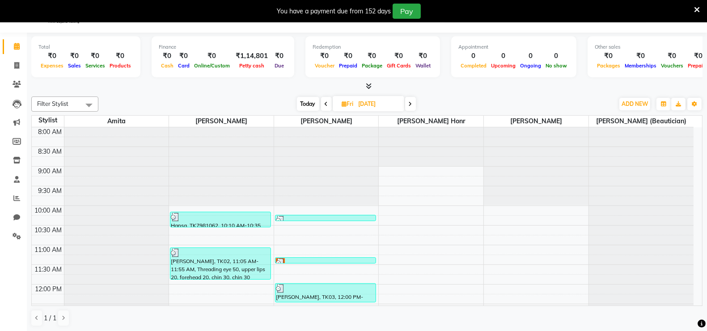
drag, startPoint x: 345, startPoint y: 137, endPoint x: 477, endPoint y: 114, distance: 134.9
click at [477, 114] on div "Filter Stylist Select All [PERSON_NAME] [PERSON_NAME] [PERSON_NAME] (Beautician…" at bounding box center [366, 211] width 671 height 237
click at [257, 59] on div "₹1,14,801" at bounding box center [251, 56] width 39 height 10
select select "7177"
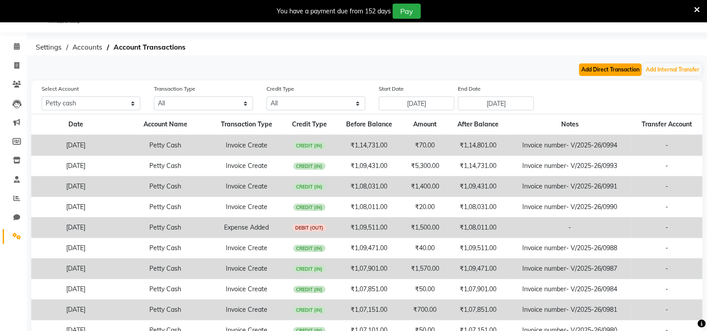
click at [610, 69] on button "Add Direct Transaction" at bounding box center [610, 69] width 63 height 13
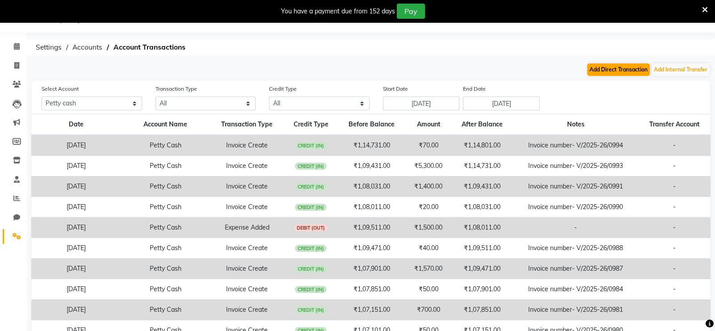
select select "direct"
select select "7177"
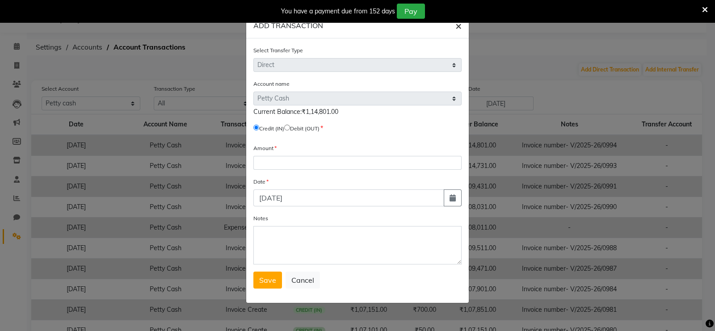
click at [458, 26] on span "×" at bounding box center [458, 25] width 6 height 13
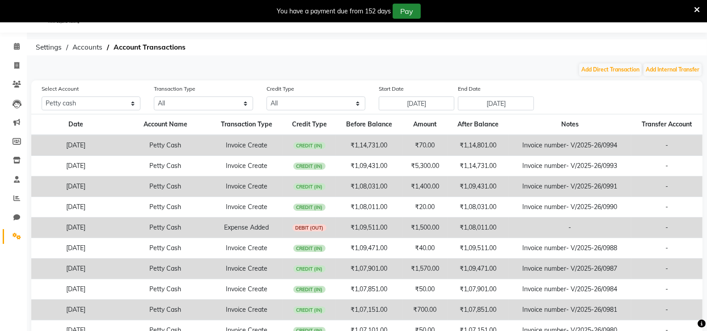
click at [412, 11] on button "Pay" at bounding box center [406, 11] width 28 height 15
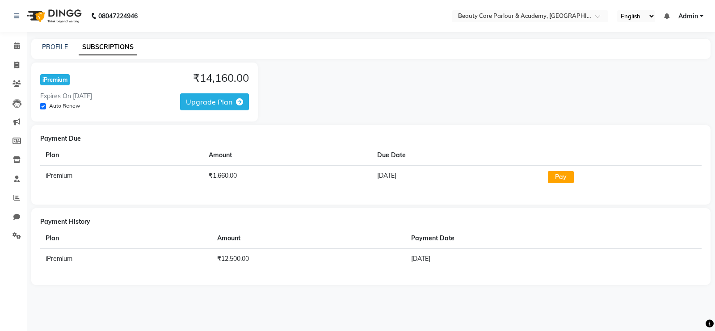
click at [232, 101] on span "Upgrade Plan" at bounding box center [209, 101] width 46 height 9
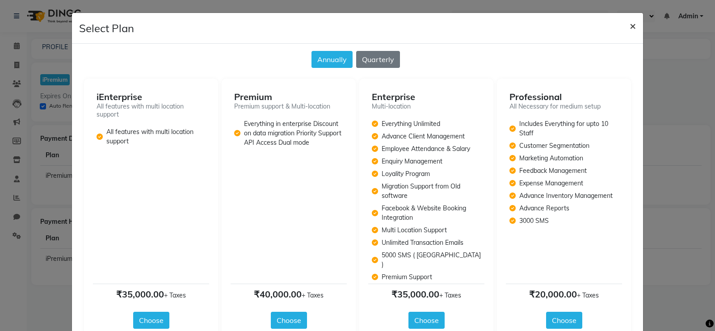
click at [630, 22] on span "×" at bounding box center [633, 25] width 6 height 13
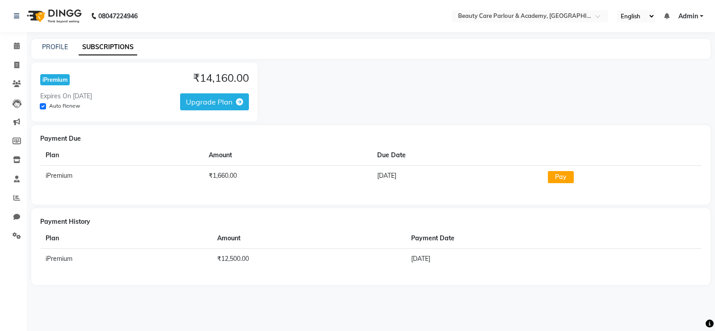
drag, startPoint x: 367, startPoint y: 71, endPoint x: 300, endPoint y: 76, distance: 66.8
click at [300, 76] on div "iPremium ₹14,160.00 Expires On [DATE] Auto Renew Upgrade Plan" at bounding box center [370, 92] width 679 height 59
click at [55, 46] on link "PROFILE" at bounding box center [55, 47] width 26 height 8
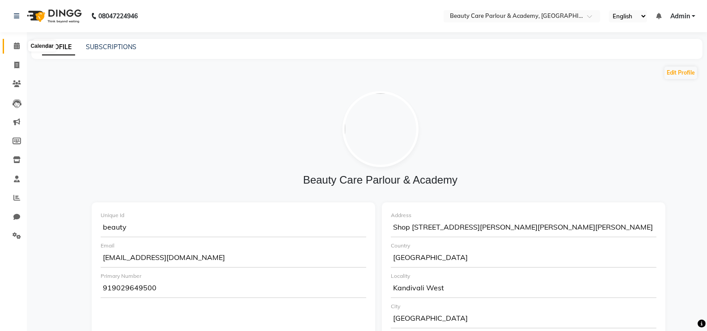
click at [17, 45] on icon at bounding box center [17, 45] width 6 height 7
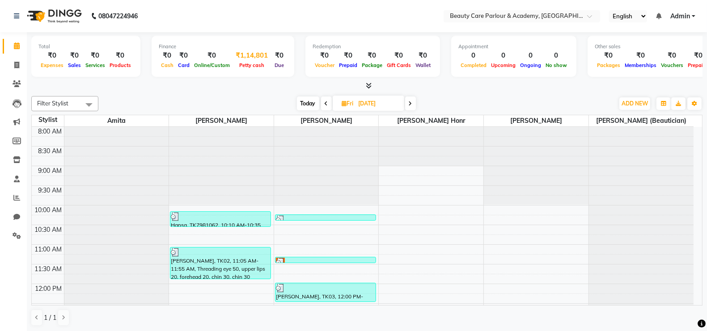
click at [244, 56] on div "₹1,14,801" at bounding box center [251, 56] width 39 height 10
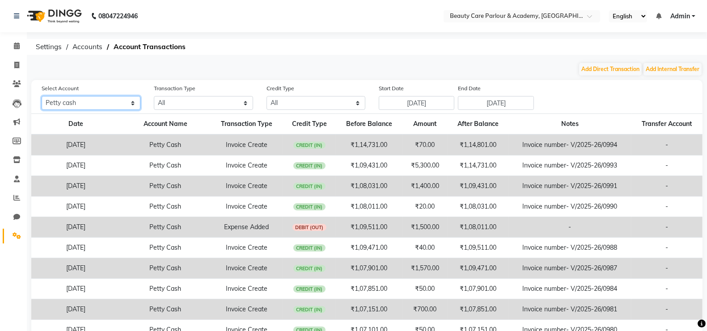
click at [133, 104] on select "All [PERSON_NAME] cash Default account" at bounding box center [91, 103] width 99 height 14
click at [42, 96] on select "All [PERSON_NAME] cash Default account" at bounding box center [91, 103] width 99 height 14
click at [132, 102] on select "All [PERSON_NAME] cash Default account" at bounding box center [91, 103] width 99 height 14
select select "7178"
click at [42, 96] on select "All [PERSON_NAME] cash Default account" at bounding box center [91, 103] width 99 height 14
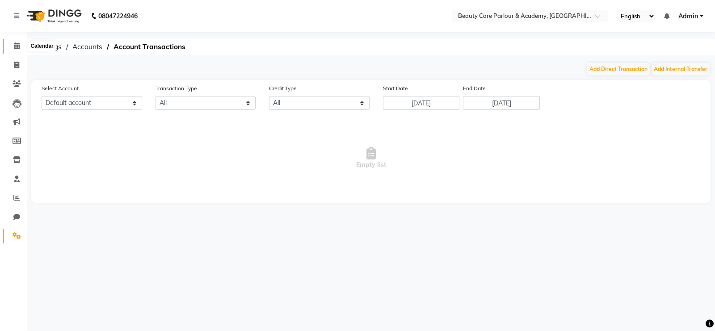
click at [16, 44] on icon at bounding box center [17, 45] width 6 height 7
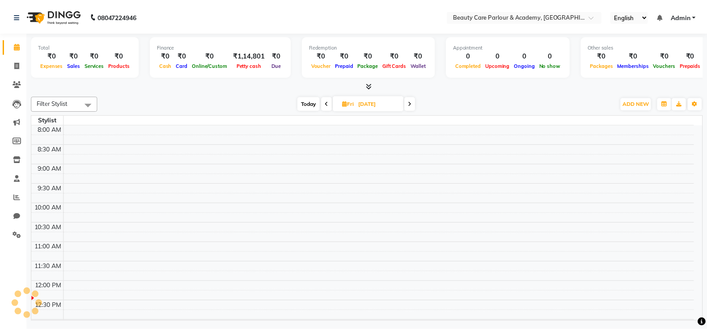
scroll to position [156, 0]
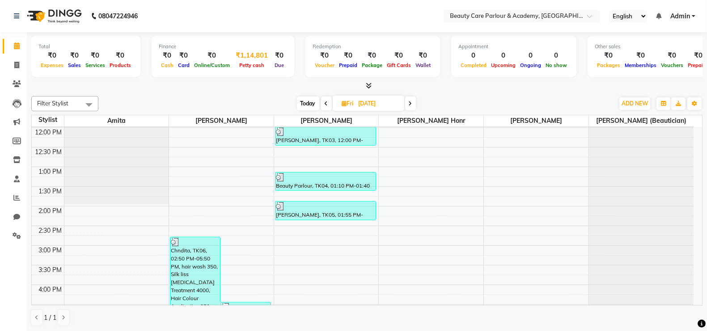
click at [241, 59] on div "₹1,14,801" at bounding box center [251, 56] width 39 height 10
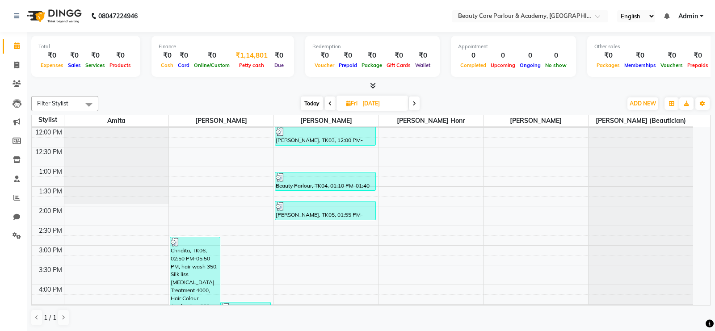
select select "7177"
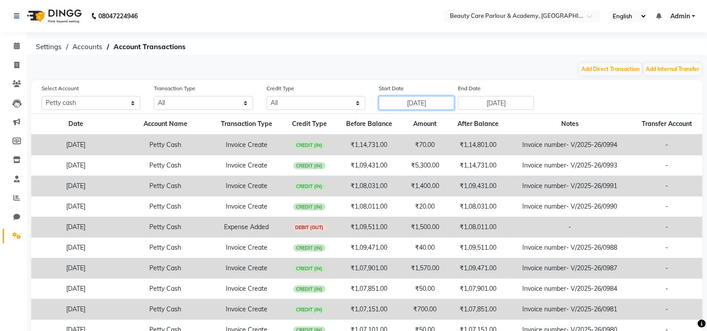
click at [412, 104] on input "[DATE]" at bounding box center [417, 103] width 76 height 14
select select "8"
select select "2025"
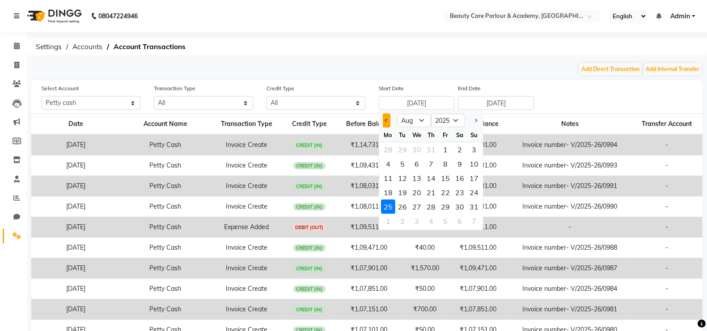
click at [385, 122] on button "Previous month" at bounding box center [387, 121] width 8 height 14
click at [386, 122] on button "Previous month" at bounding box center [387, 121] width 8 height 14
select select "6"
click at [475, 152] on div "1" at bounding box center [474, 150] width 14 height 14
type input "[DATE]"
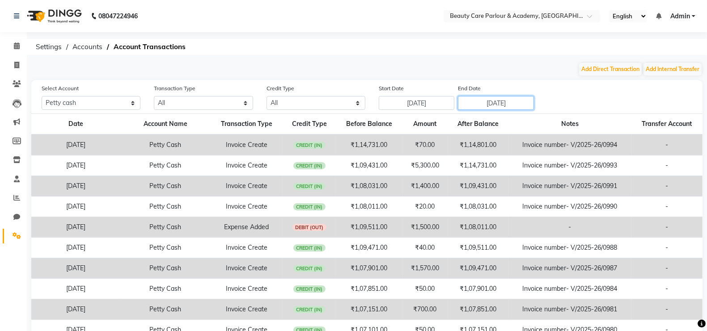
click at [473, 105] on input "[DATE]" at bounding box center [496, 103] width 76 height 14
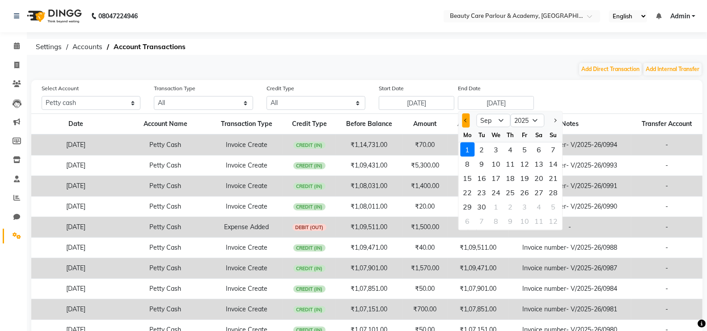
click at [464, 119] on button "Previous month" at bounding box center [466, 121] width 8 height 14
select select "8"
click at [551, 205] on div "31" at bounding box center [553, 207] width 14 height 14
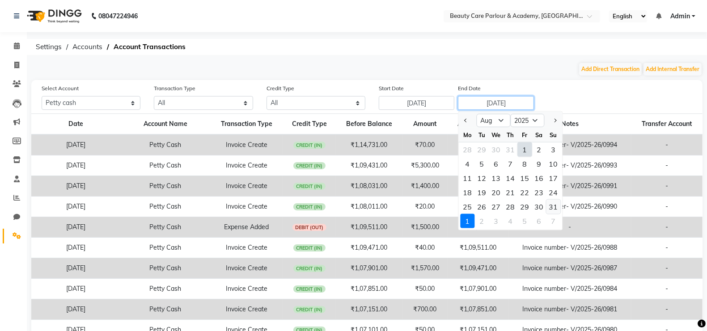
type input "[DATE]"
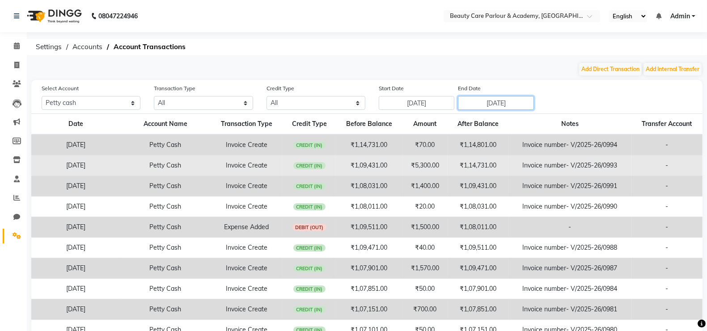
scroll to position [48, 0]
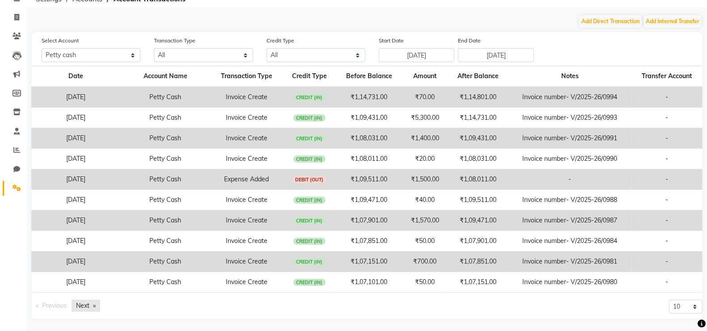
click at [86, 308] on link "Next page" at bounding box center [86, 306] width 29 height 12
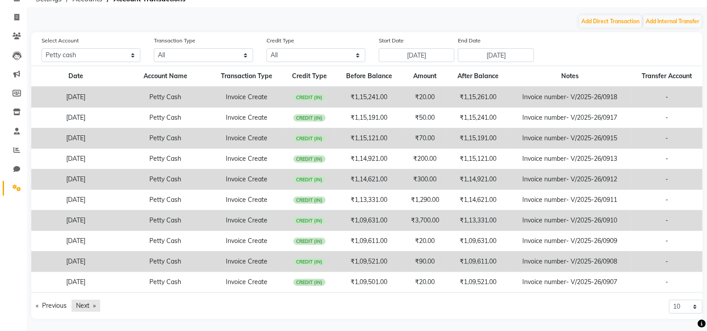
click at [86, 307] on link "Next page" at bounding box center [86, 306] width 29 height 12
click at [86, 304] on link "Next page" at bounding box center [86, 306] width 29 height 12
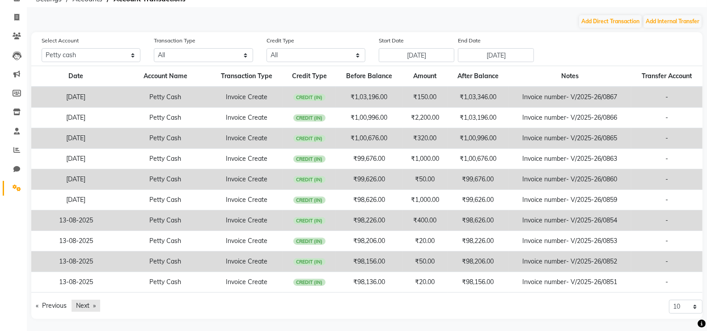
click at [86, 304] on link "Next page" at bounding box center [86, 306] width 29 height 12
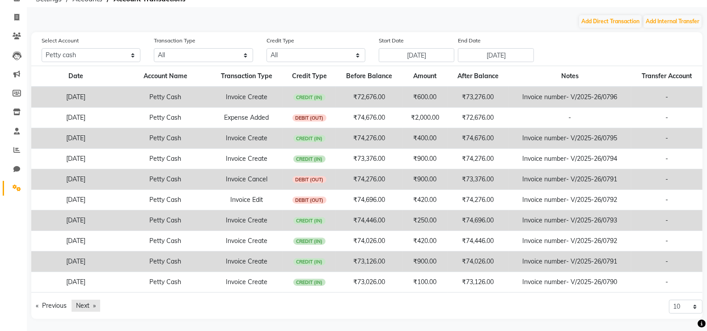
click at [86, 304] on link "Next page" at bounding box center [86, 306] width 29 height 12
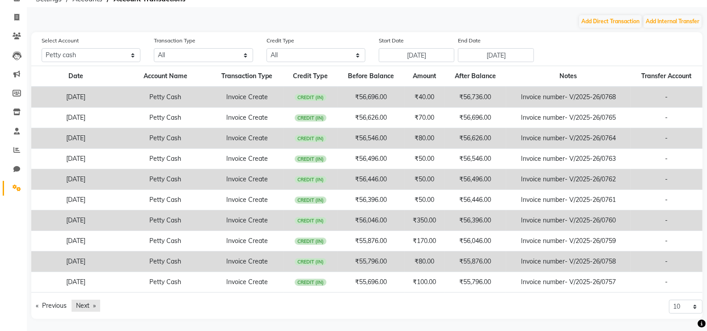
click at [88, 304] on link "Next page" at bounding box center [86, 306] width 29 height 12
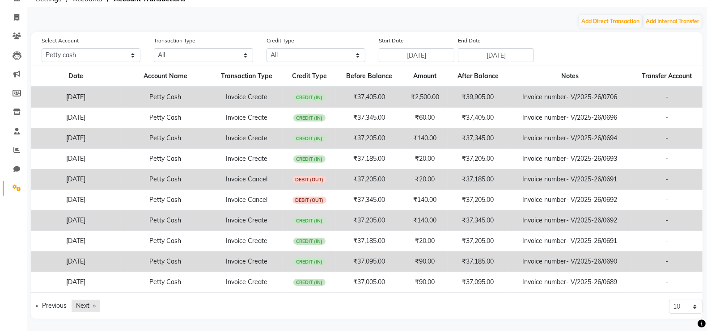
click at [88, 304] on link "Next page" at bounding box center [86, 306] width 29 height 12
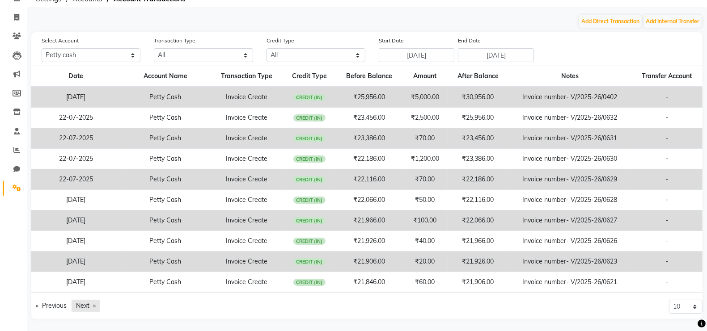
click at [88, 304] on link "Next page" at bounding box center [86, 306] width 29 height 12
click at [174, 53] on select "All Direct Internal Transfer Expense Invoice Daily Register" at bounding box center [203, 55] width 99 height 14
select select "EXPENSE"
click at [154, 48] on select "All Direct Internal Transfer Expense Invoice Daily Register" at bounding box center [203, 55] width 99 height 14
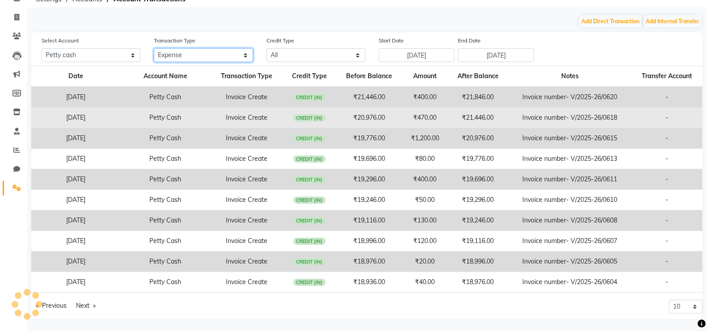
scroll to position [0, 0]
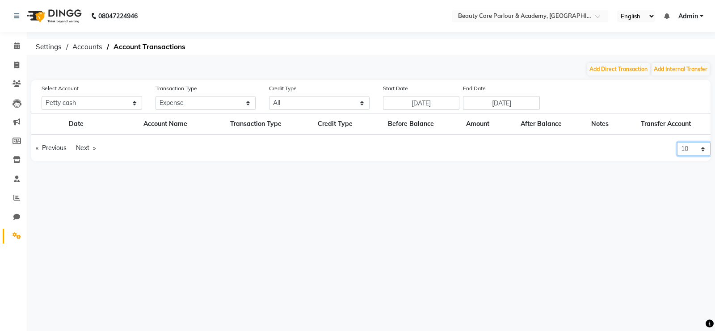
click at [703, 147] on select "10 20 50 100" at bounding box center [694, 149] width 34 height 14
select select "100"
click at [677, 142] on select "10 20 50 100" at bounding box center [694, 149] width 34 height 14
click at [85, 148] on link "Next page" at bounding box center [86, 148] width 29 height 12
click at [49, 148] on link "Previous page" at bounding box center [51, 148] width 40 height 12
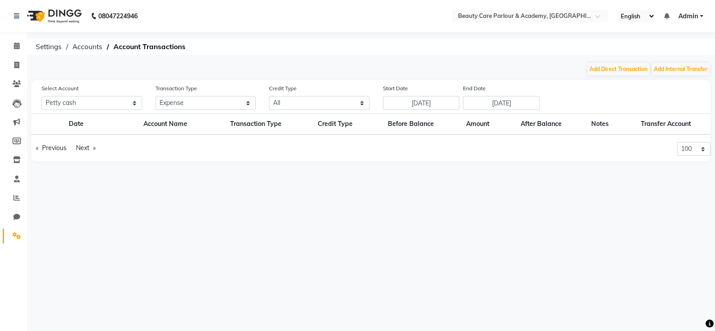
click at [535, 127] on th "After Balance" at bounding box center [541, 124] width 76 height 21
click at [412, 125] on th "Before Balance" at bounding box center [411, 124] width 84 height 21
click at [17, 47] on icon at bounding box center [17, 45] width 6 height 7
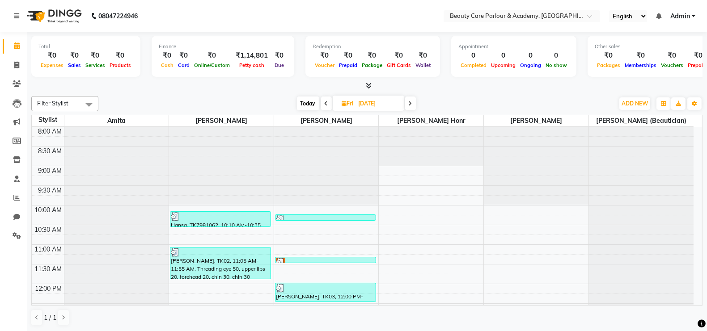
click at [15, 16] on icon at bounding box center [16, 16] width 5 height 6
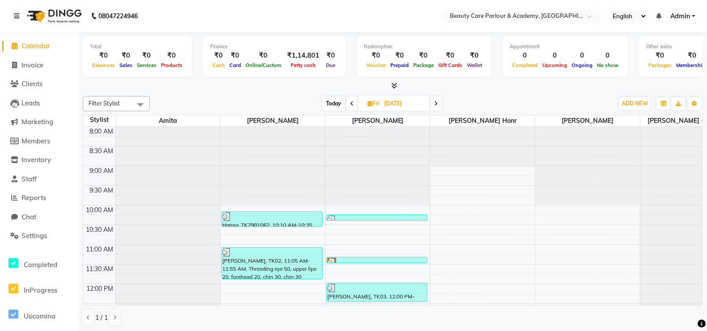
click at [15, 48] on icon at bounding box center [15, 45] width 6 height 7
click at [15, 51] on span at bounding box center [14, 46] width 13 height 10
click at [343, 7] on nav "08047224946 Select Location × Beauty Care [GEOGRAPHIC_DATA], Kandivali West Eng…" at bounding box center [353, 16] width 707 height 32
click at [343, 15] on nav "08047224946 Select Location × Beauty Care [GEOGRAPHIC_DATA], Kandivali West Eng…" at bounding box center [353, 16] width 707 height 32
click at [387, 127] on div at bounding box center [377, 127] width 105 height 0
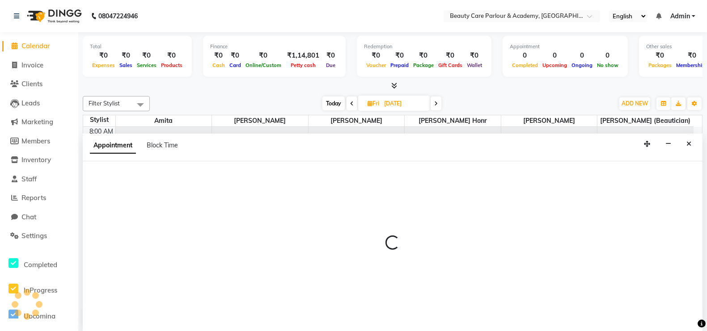
select select "76923"
select select "tentative"
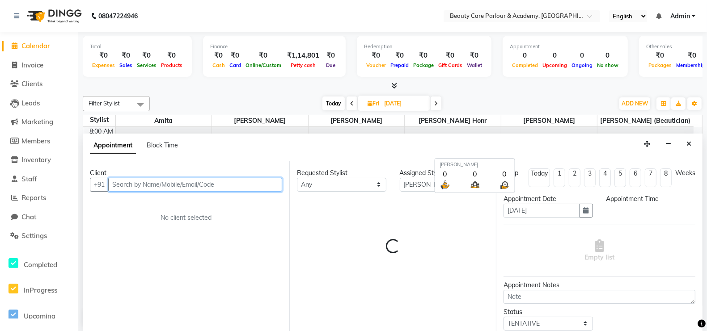
select select "540"
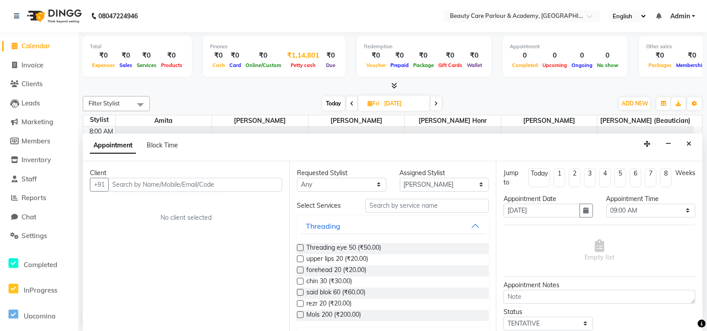
click at [299, 60] on div "Petty cash" at bounding box center [302, 64] width 39 height 9
click at [299, 62] on div "Petty cash" at bounding box center [302, 64] width 39 height 9
click at [687, 143] on icon "Close" at bounding box center [688, 144] width 5 height 6
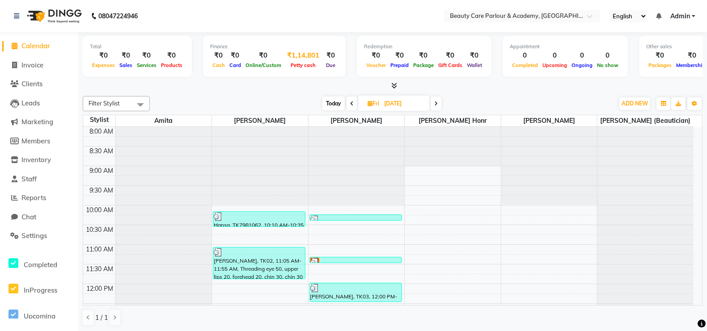
click at [293, 60] on div "Petty cash" at bounding box center [302, 64] width 39 height 9
click at [395, 86] on icon at bounding box center [395, 85] width 6 height 7
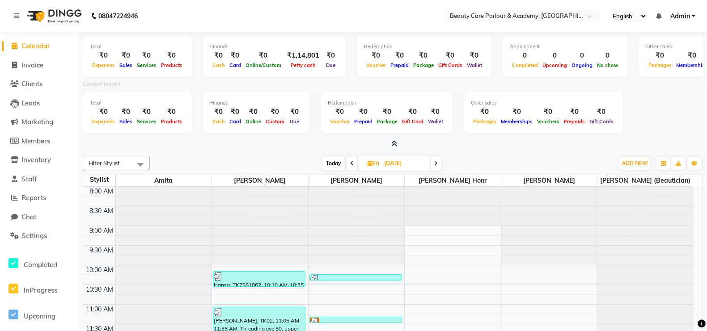
click at [141, 164] on span at bounding box center [140, 164] width 18 height 17
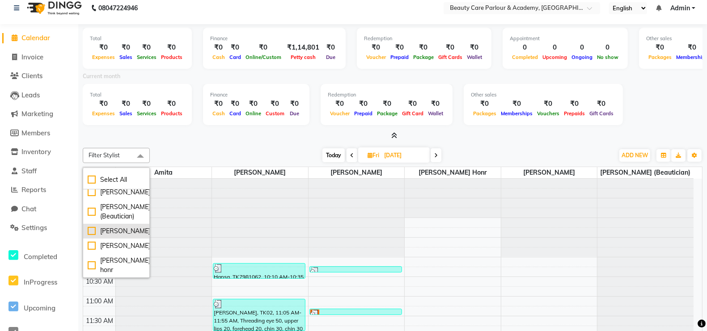
scroll to position [8, 0]
click at [238, 156] on div "[DATE] [DATE]" at bounding box center [381, 155] width 455 height 13
